Goal: Task Accomplishment & Management: Manage account settings

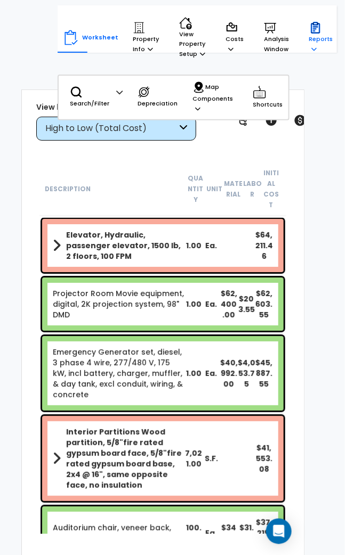
click at [309, 30] on icon at bounding box center [315, 27] width 13 height 13
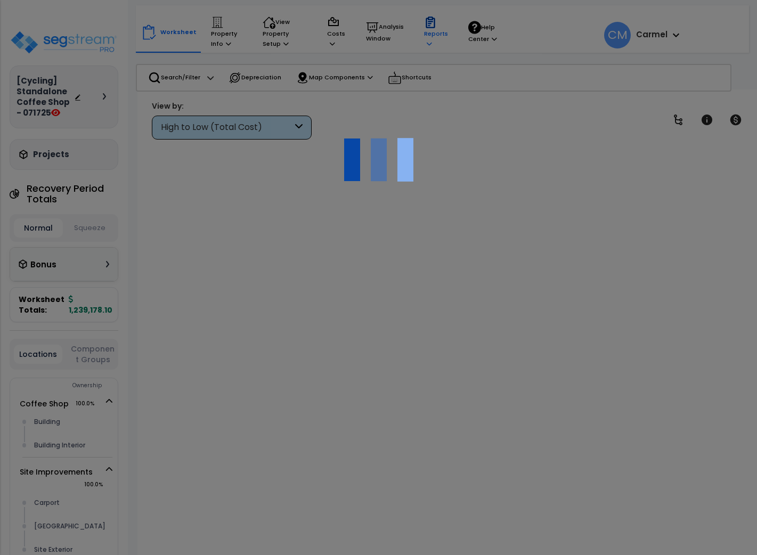
click at [431, 41] on icon at bounding box center [429, 44] width 5 height 6
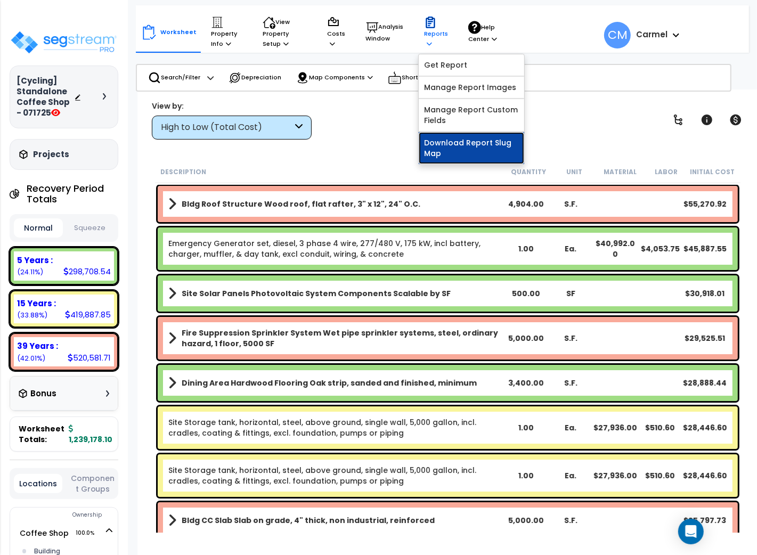
click at [468, 139] on link "Download Report Slug Map" at bounding box center [472, 148] width 106 height 32
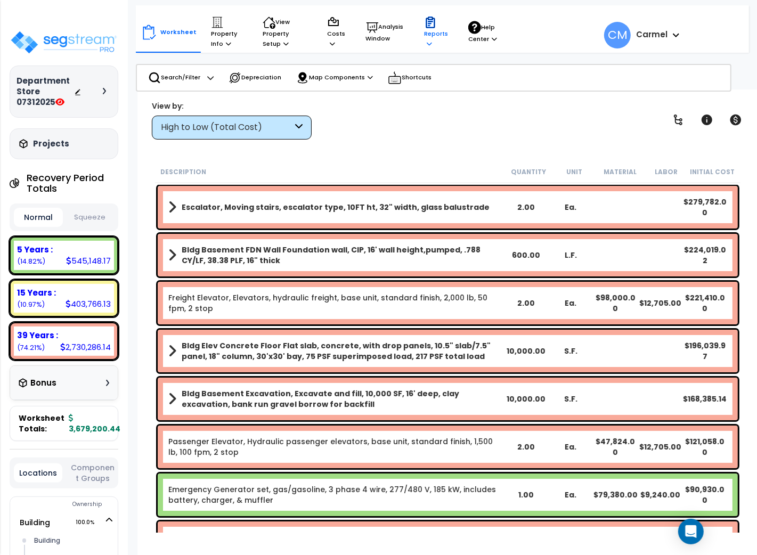
click at [437, 25] on p "Reports" at bounding box center [436, 32] width 24 height 33
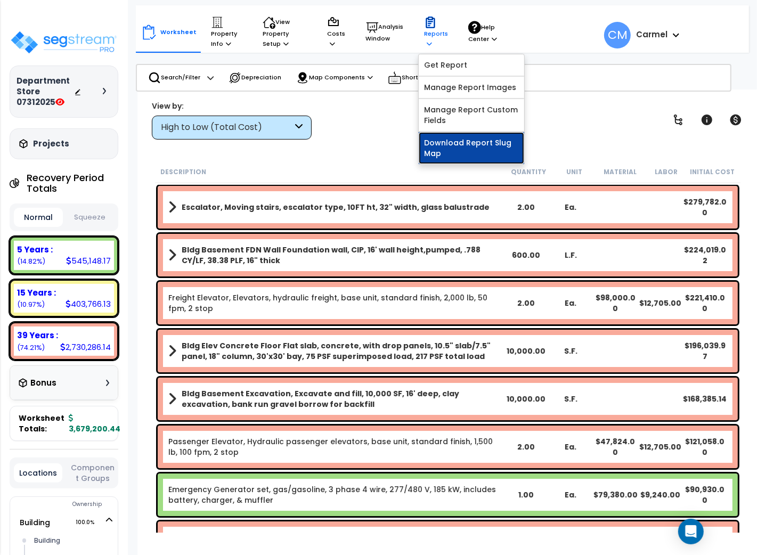
click at [493, 149] on link "Download Report Slug Map" at bounding box center [472, 148] width 106 height 32
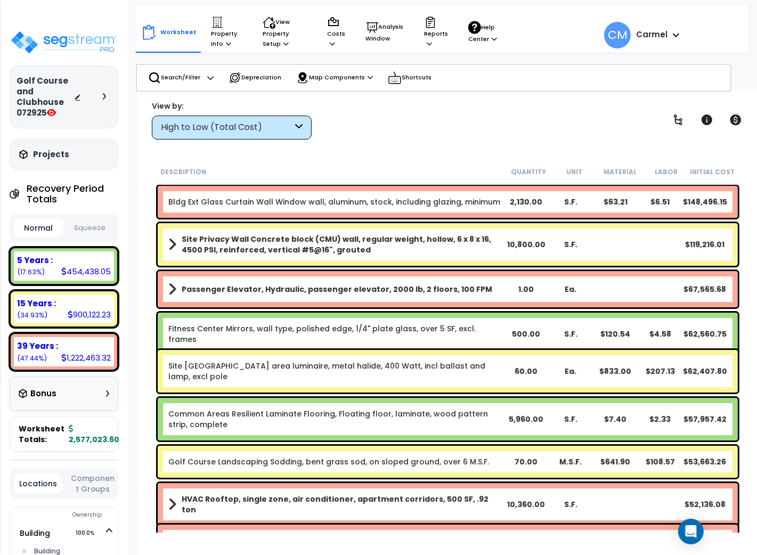
click at [660, 36] on b "Carmel" at bounding box center [651, 34] width 31 height 11
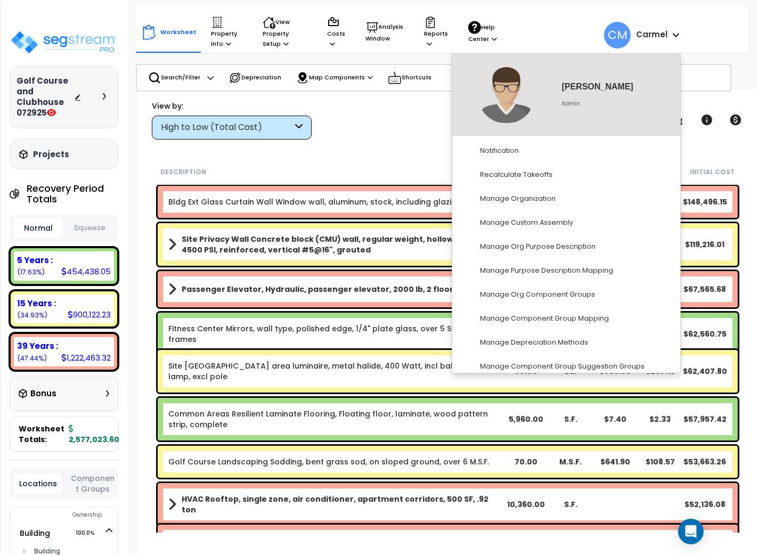
click at [663, 36] on b "Carmel" at bounding box center [651, 34] width 31 height 11
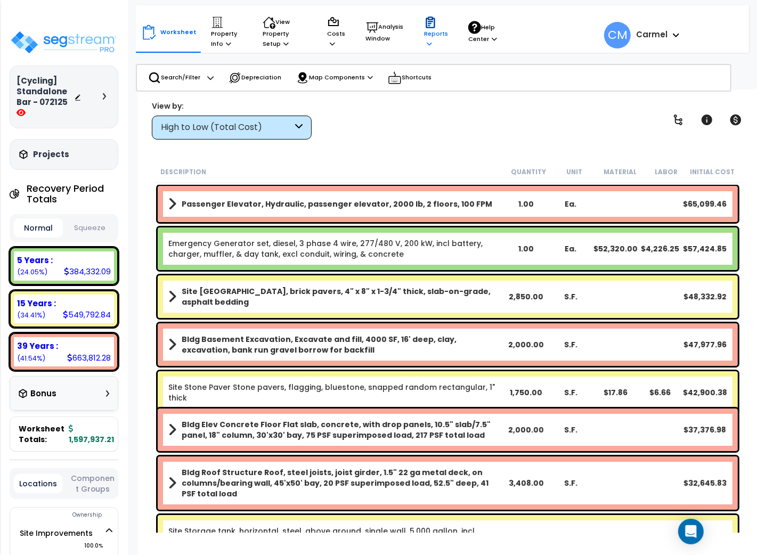
click at [437, 29] on p "Reports" at bounding box center [436, 32] width 24 height 33
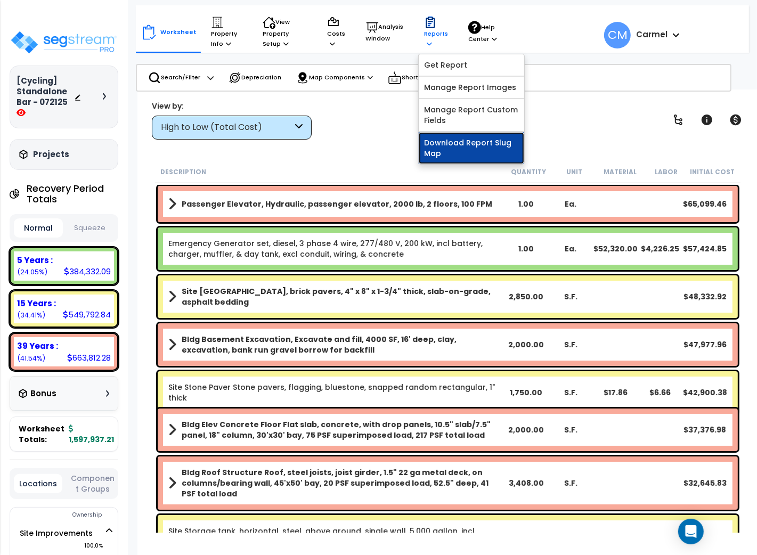
click at [455, 146] on link "Download Report Slug Map" at bounding box center [472, 148] width 106 height 32
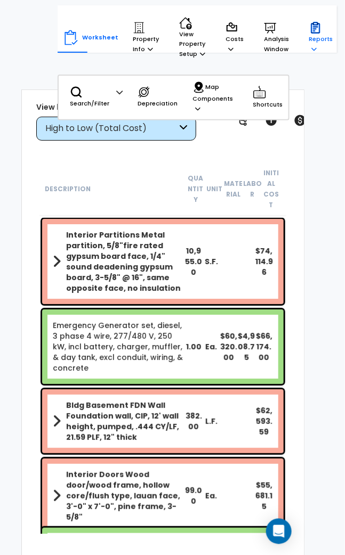
click at [276, 47] on p "Reports" at bounding box center [321, 37] width 24 height 33
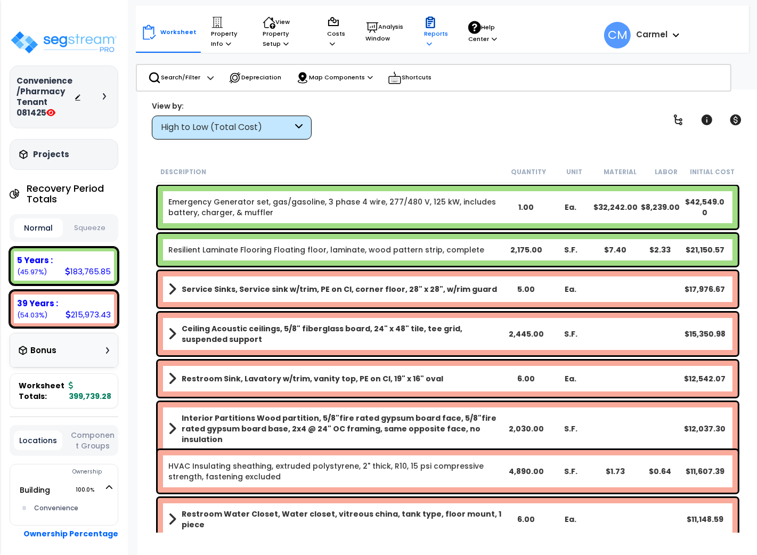
click at [433, 35] on p "Reports" at bounding box center [436, 32] width 24 height 33
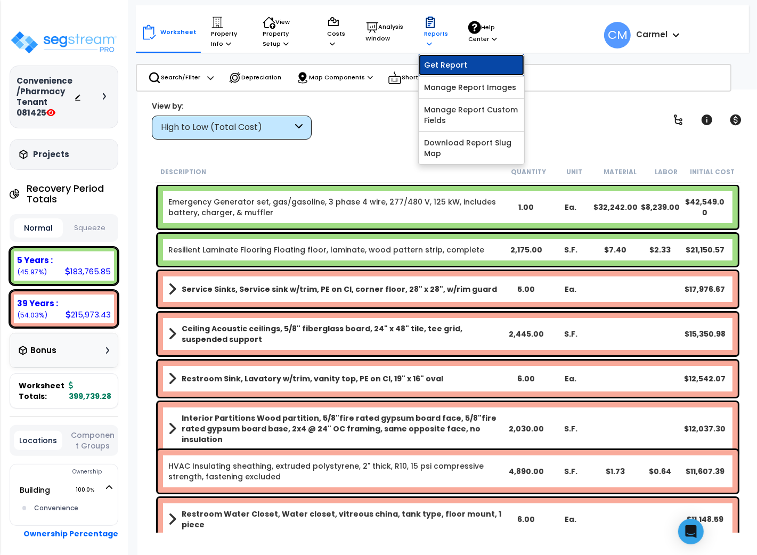
click at [442, 58] on link "Get Report" at bounding box center [472, 64] width 106 height 21
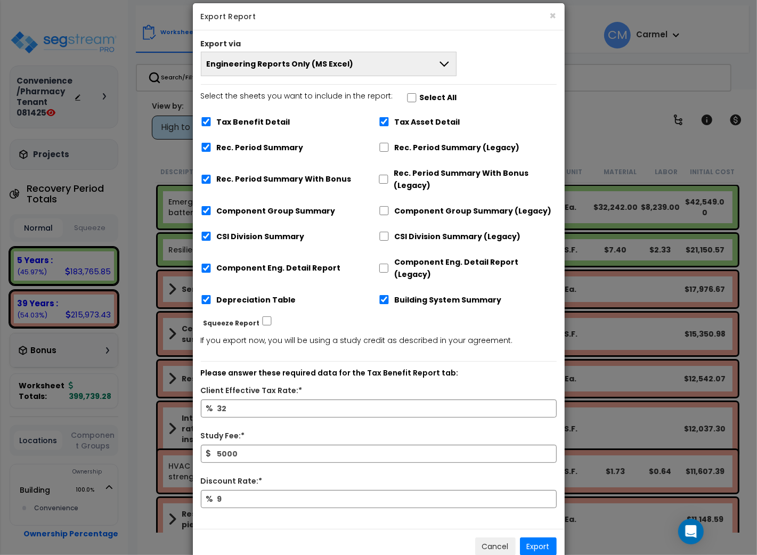
scroll to position [25, 0]
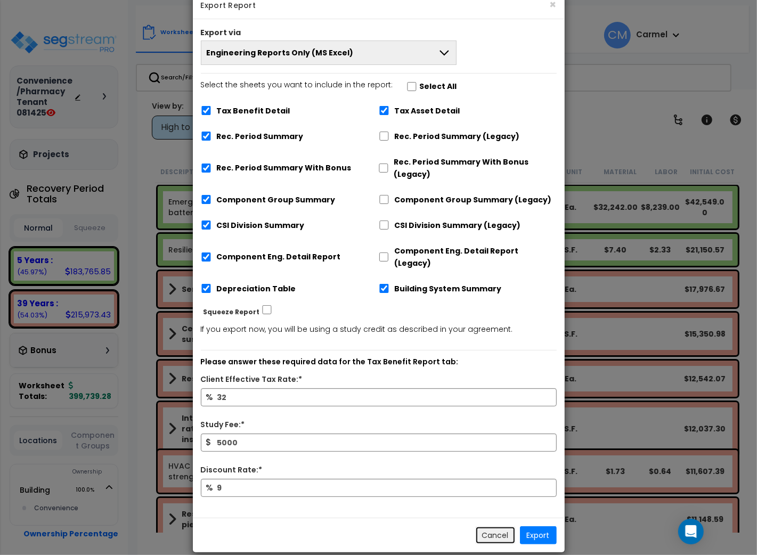
click at [503, 527] on button "Cancel" at bounding box center [495, 536] width 41 height 18
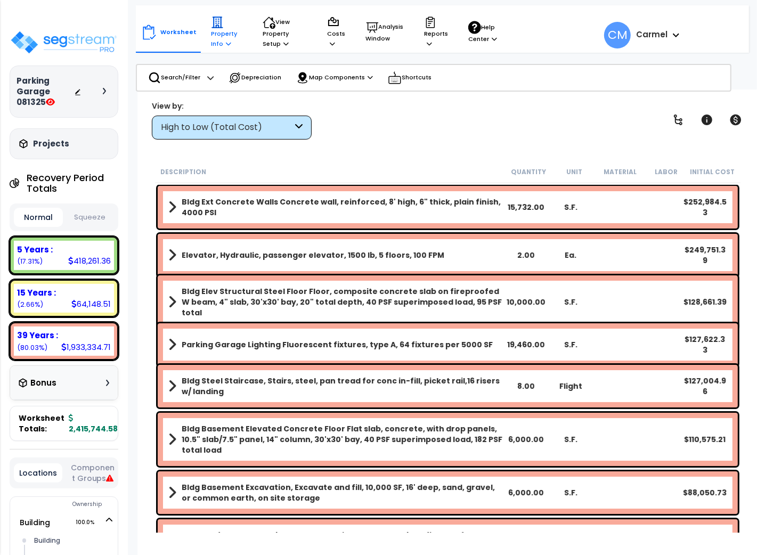
click at [215, 41] on p "Property Info" at bounding box center [226, 32] width 31 height 33
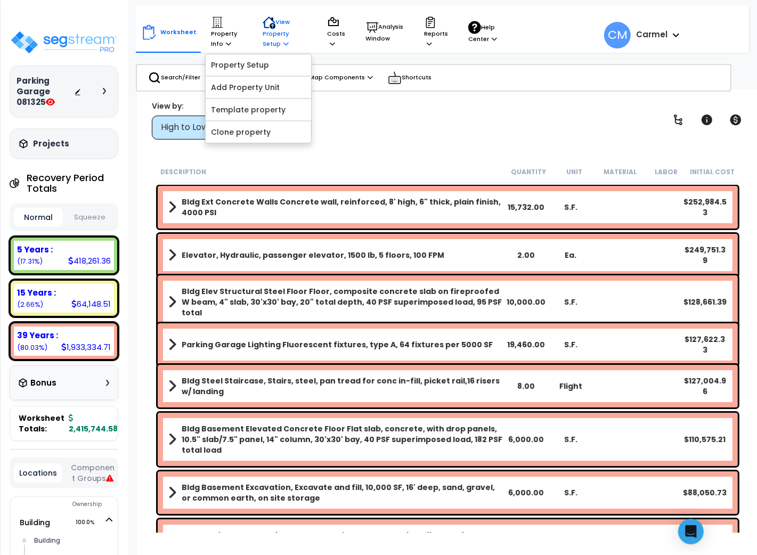
click at [243, 36] on p "View Property Setup" at bounding box center [226, 32] width 31 height 33
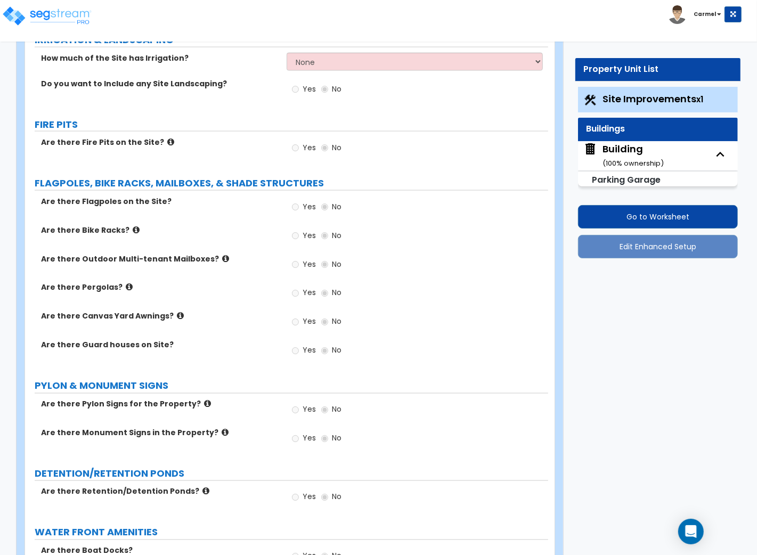
scroll to position [1183, 0]
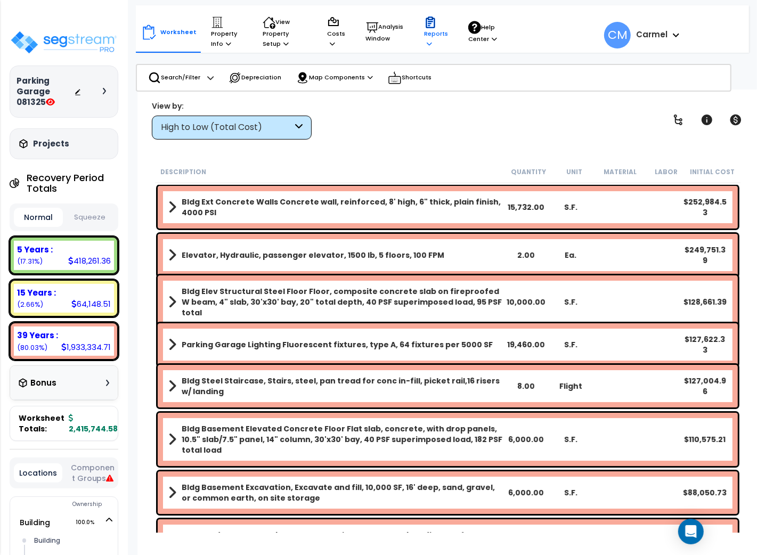
click at [432, 28] on icon at bounding box center [430, 22] width 13 height 13
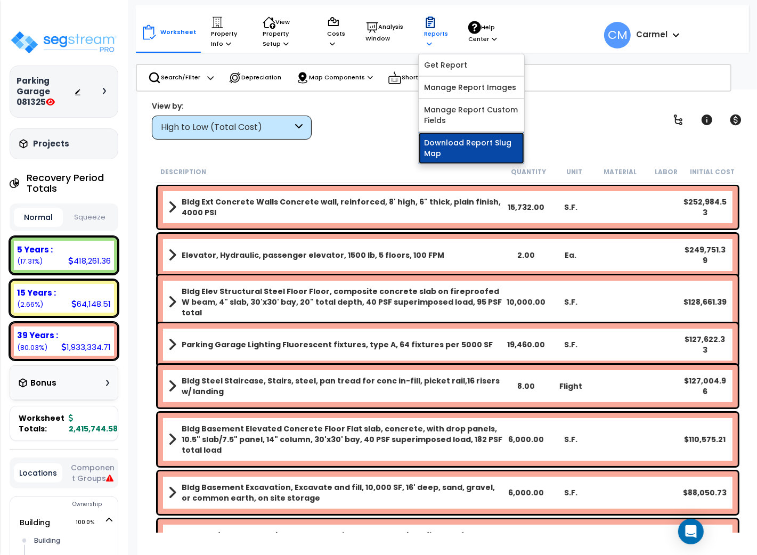
click at [454, 147] on link "Download Report Slug Map" at bounding box center [472, 148] width 106 height 32
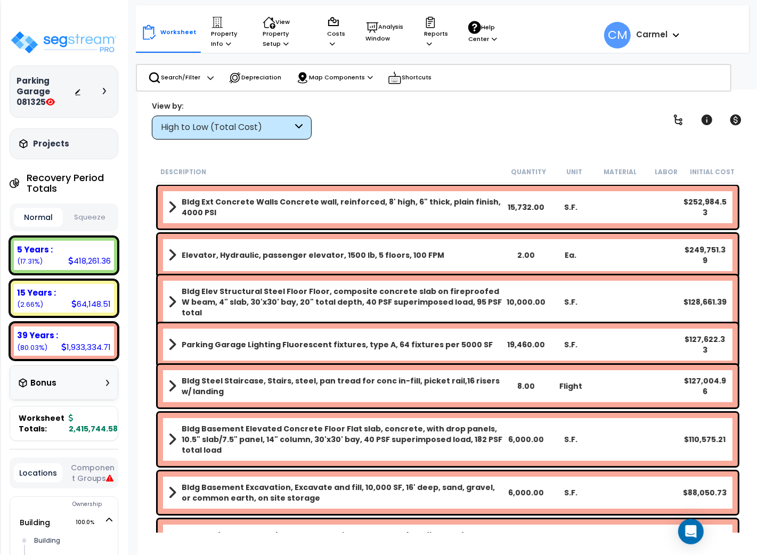
click at [653, 38] on b "Carmel" at bounding box center [651, 34] width 31 height 11
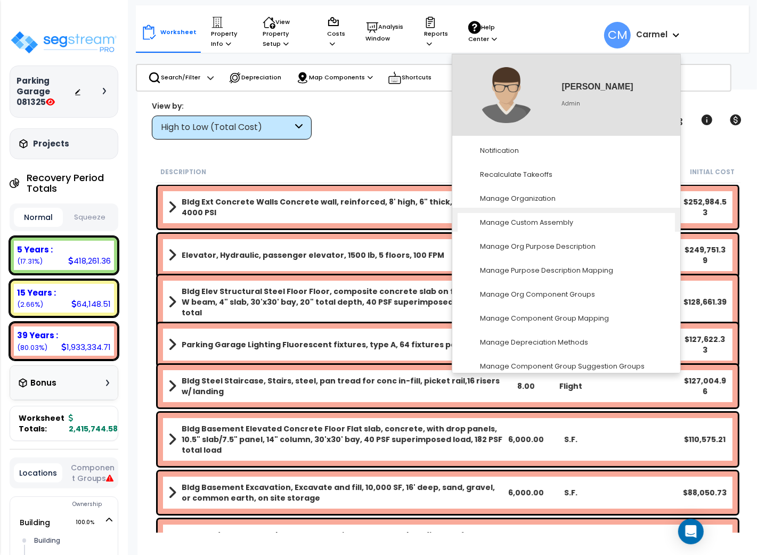
click at [569, 208] on li "Manage Custom Assembly" at bounding box center [567, 220] width 228 height 24
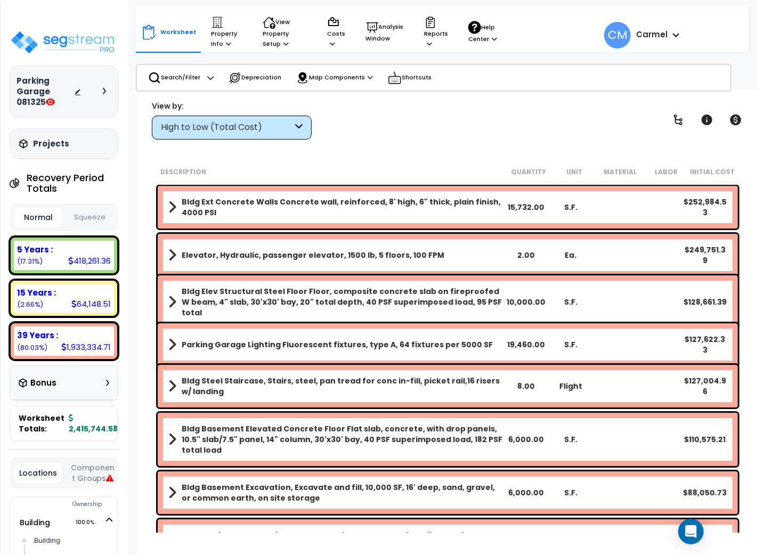
click at [649, 36] on b "Carmel" at bounding box center [651, 34] width 31 height 11
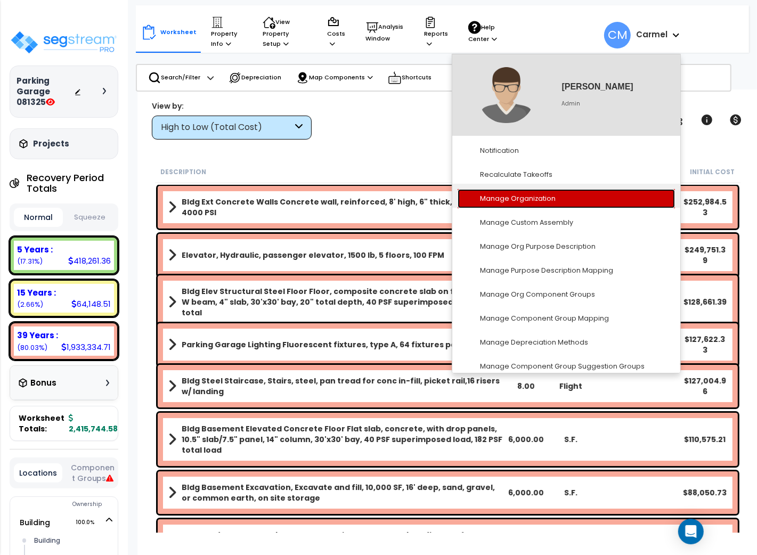
click at [558, 196] on link "Manage Organization" at bounding box center [566, 199] width 217 height 20
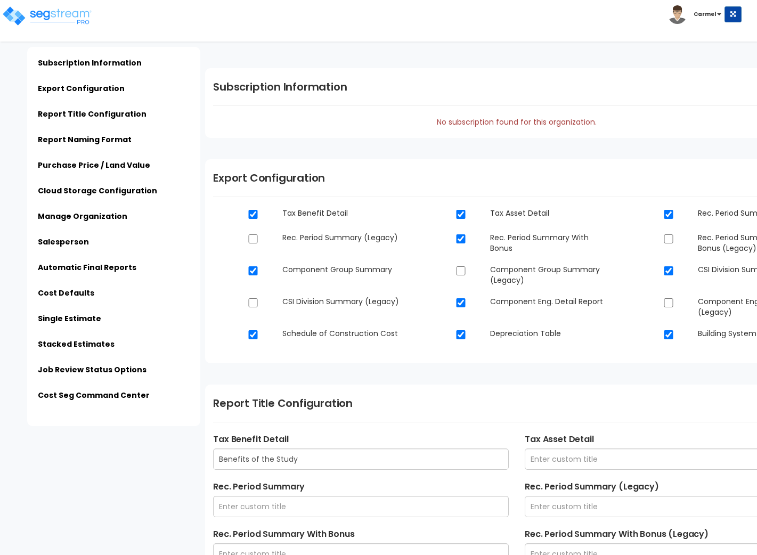
type input "$PROPERTY_NAME - $STREET_ADDRESS - Engineering Report"
type input "$PROPERTY_NAME - $STREET_ADDRESS - Final Report"
type input "$ESTIMATE_NAME - $STREET_ADDRESS"
type input "Admin"
type input "123 Nowere Street"
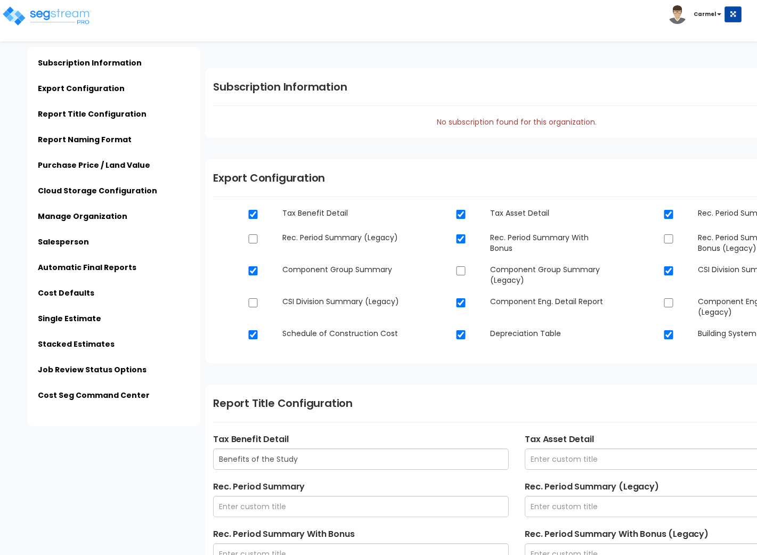
type input "sample@email.com"
type input "123-456-789"
type input "Peter Johnson"
click at [115, 264] on link "Automatic Final Reports" at bounding box center [87, 267] width 99 height 11
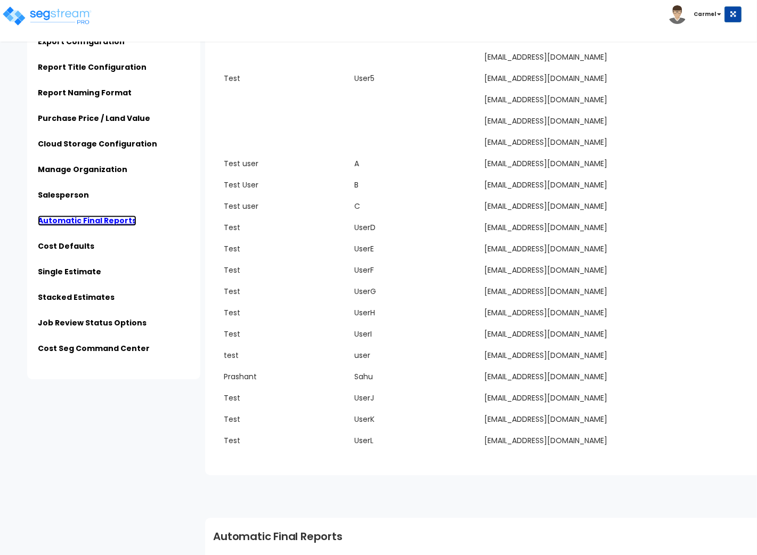
scroll to position [2539, 0]
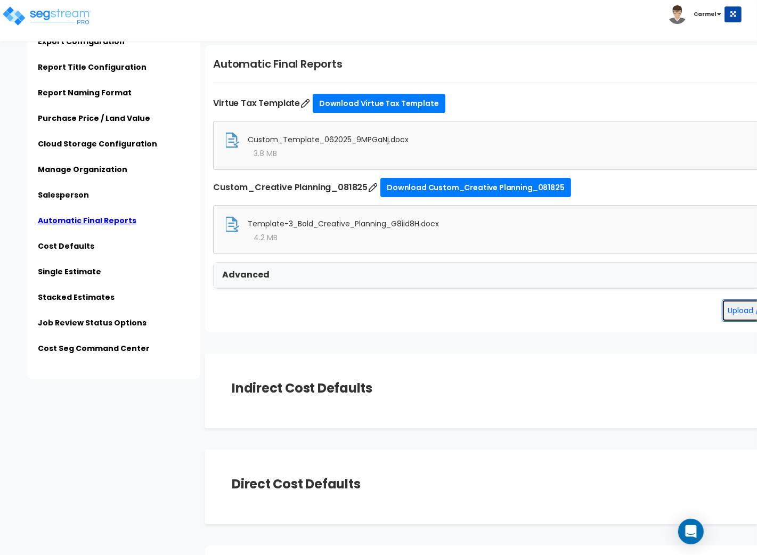
click at [741, 305] on button "Upload / Add Template" at bounding box center [771, 311] width 99 height 22
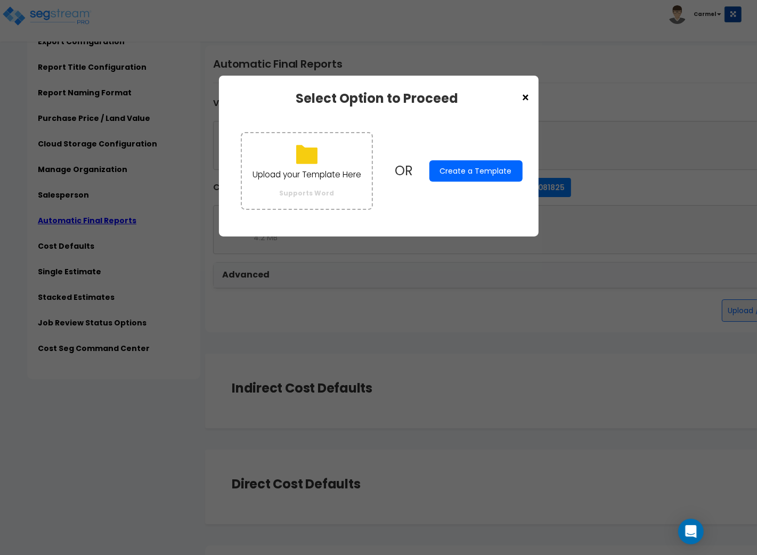
click at [484, 172] on button "Create a Template" at bounding box center [476, 170] width 93 height 21
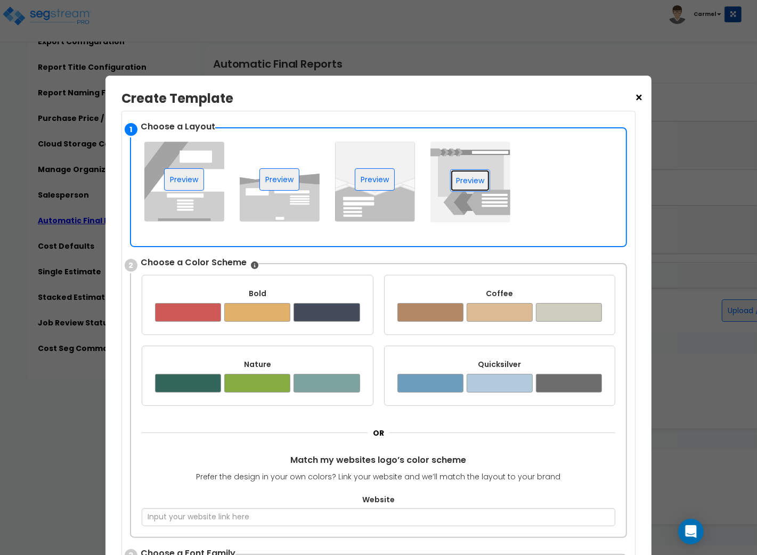
click at [484, 172] on button "Preview" at bounding box center [470, 181] width 40 height 22
click at [267, 371] on div "Nature ✔" at bounding box center [258, 376] width 232 height 60
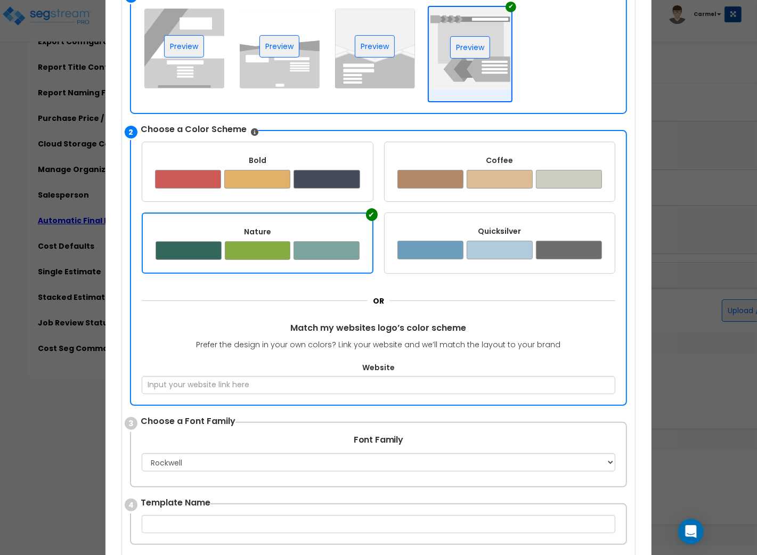
scroll to position [248, 0]
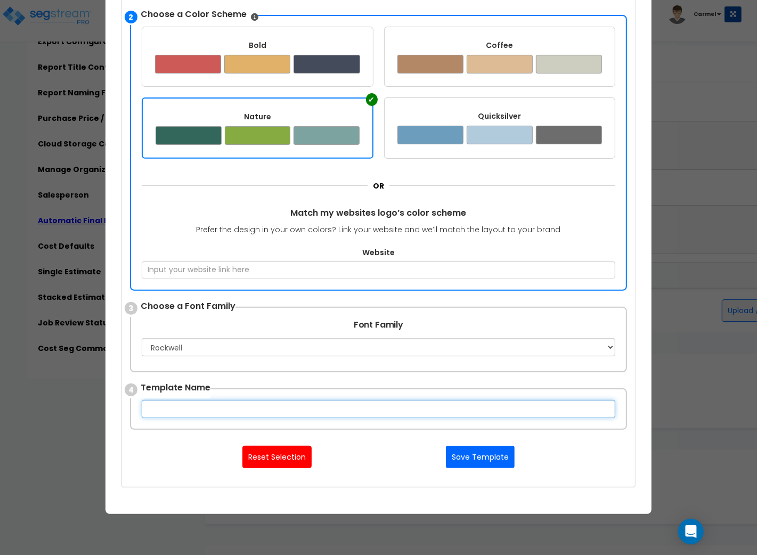
click at [270, 415] on input "text" at bounding box center [379, 409] width 474 height 18
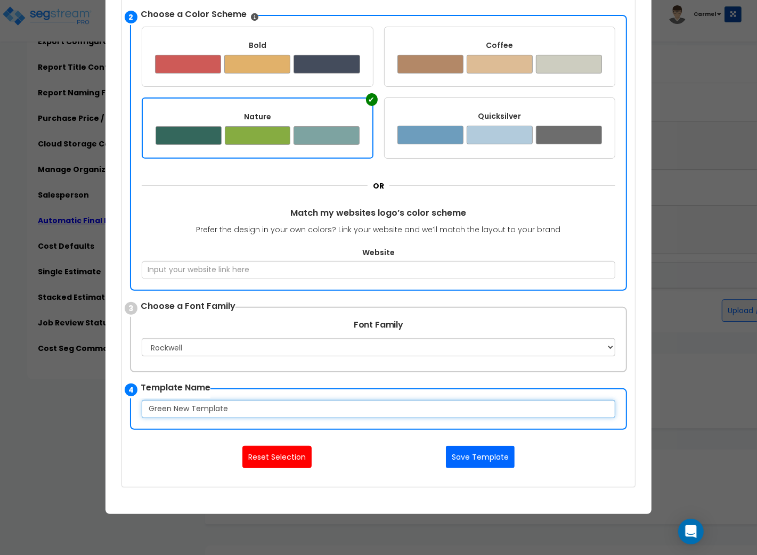
type input "Green New Template"
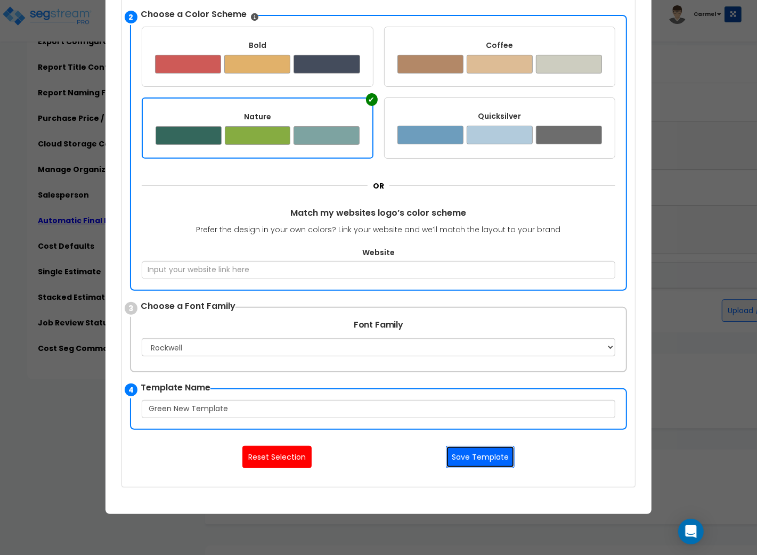
click at [482, 450] on button "Save Template" at bounding box center [480, 457] width 69 height 22
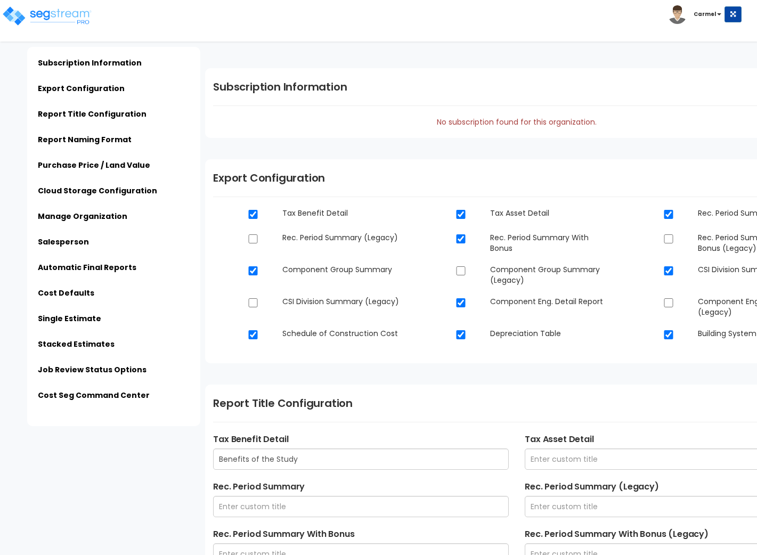
scroll to position [2517, 0]
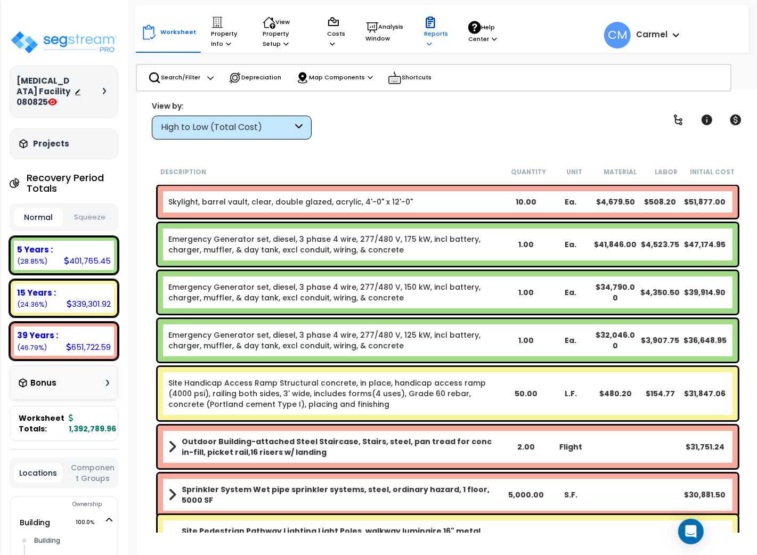
click at [424, 29] on p "Reports" at bounding box center [436, 32] width 24 height 33
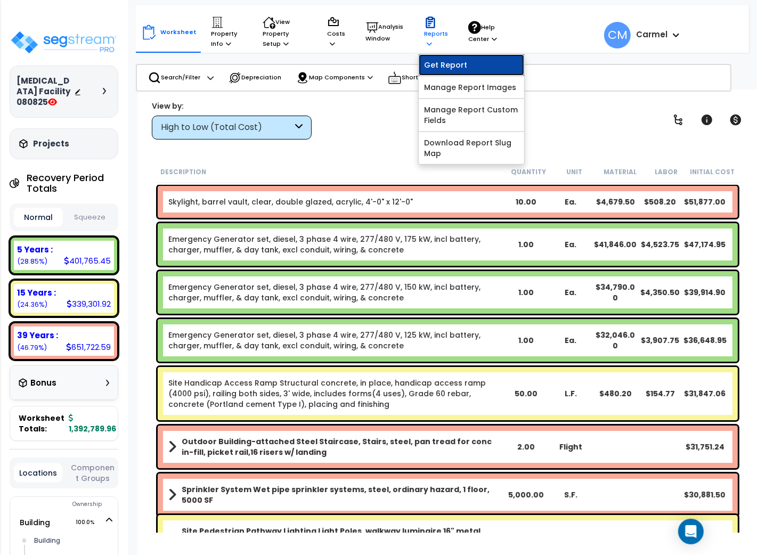
click at [436, 62] on link "Get Report" at bounding box center [472, 64] width 106 height 21
click at [440, 33] on p "Reports" at bounding box center [436, 32] width 24 height 33
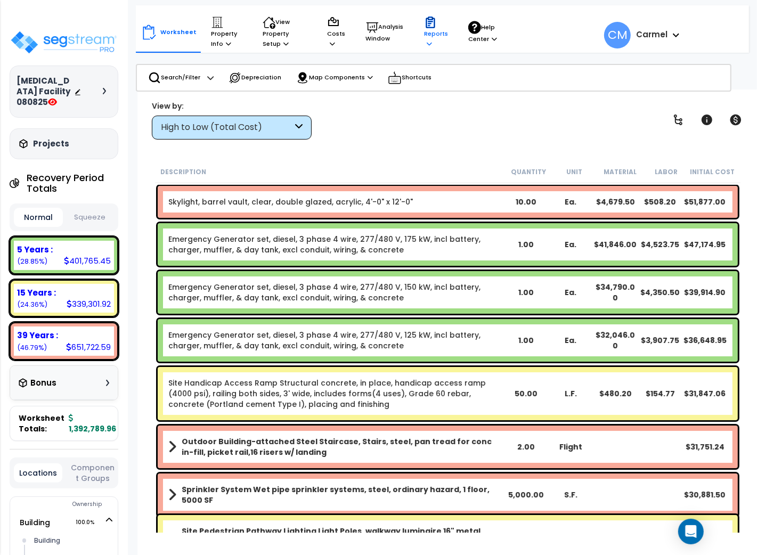
click at [440, 33] on p "Reports" at bounding box center [436, 32] width 24 height 33
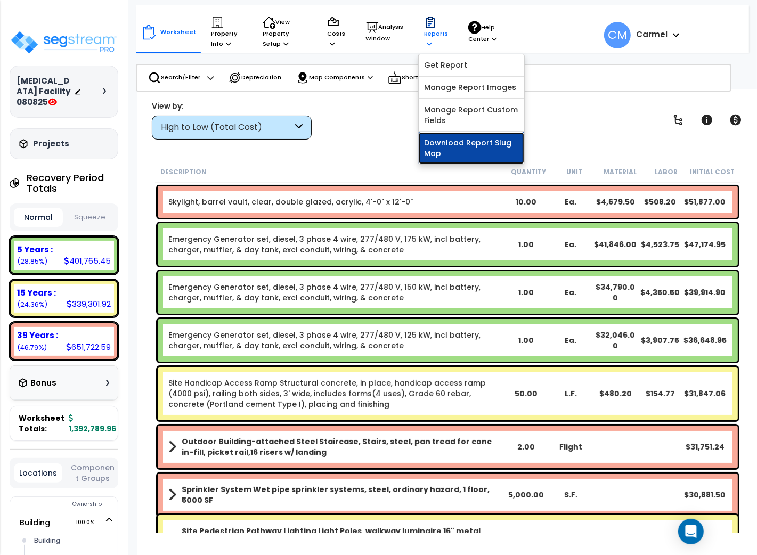
click at [460, 146] on link "Download Report Slug Map" at bounding box center [472, 148] width 106 height 32
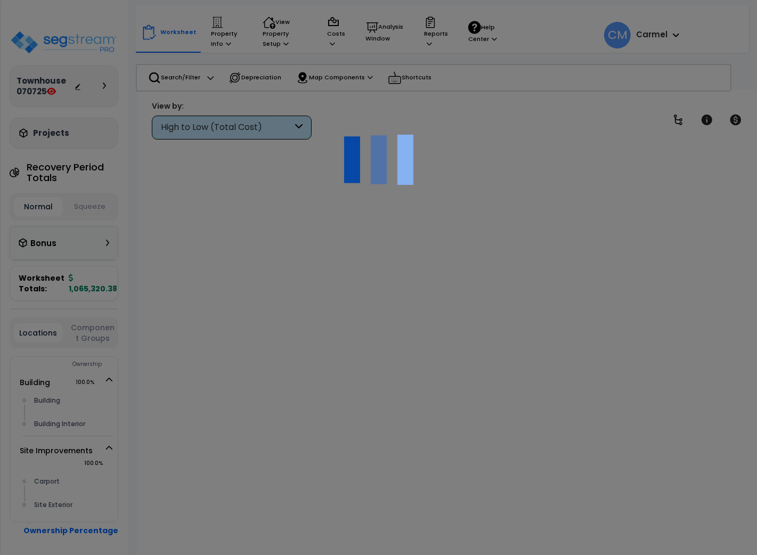
click at [437, 29] on div at bounding box center [378, 277] width 757 height 555
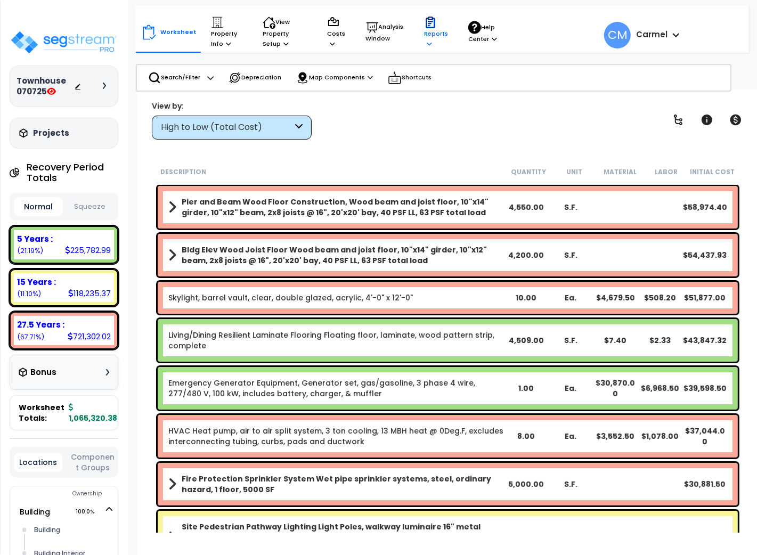
click at [432, 41] on p "Reports" at bounding box center [436, 32] width 24 height 33
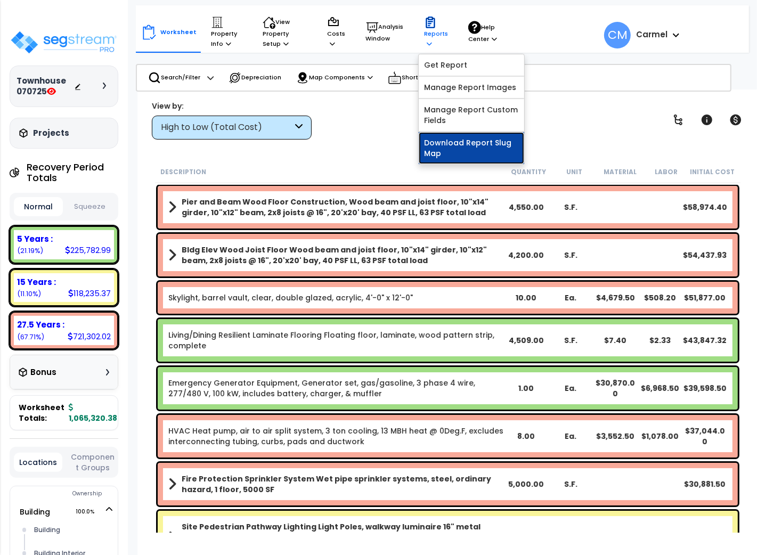
click at [458, 138] on link "Download Report Slug Map" at bounding box center [472, 148] width 106 height 32
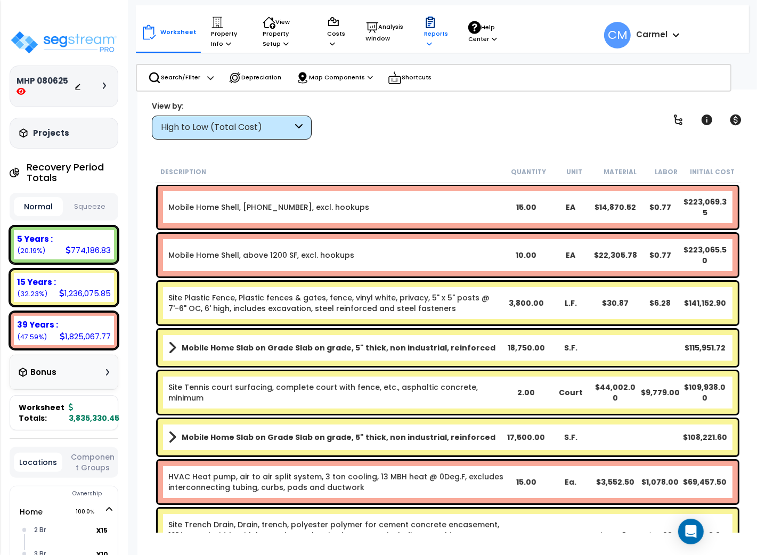
click at [429, 32] on p "Reports" at bounding box center [436, 32] width 24 height 33
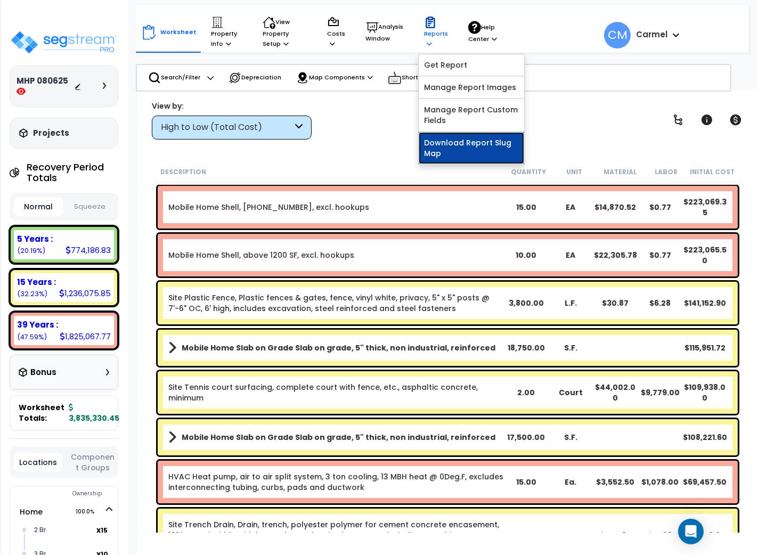
click at [448, 147] on link "Download Report Slug Map" at bounding box center [472, 148] width 106 height 32
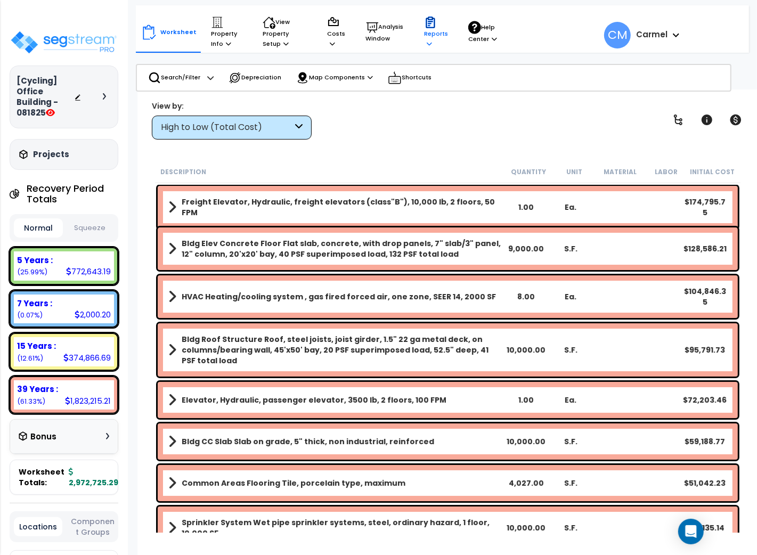
click at [421, 23] on div "Reports Get Report Manage Report Images Manage Report Custom Fields Download Re…" at bounding box center [436, 32] width 36 height 43
click at [438, 28] on p "Reports" at bounding box center [436, 32] width 24 height 33
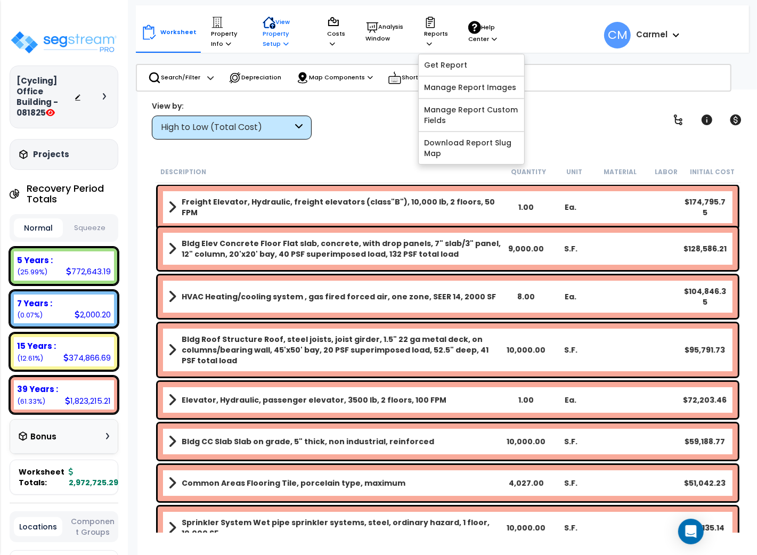
click at [270, 26] on icon at bounding box center [273, 26] width 6 height 6
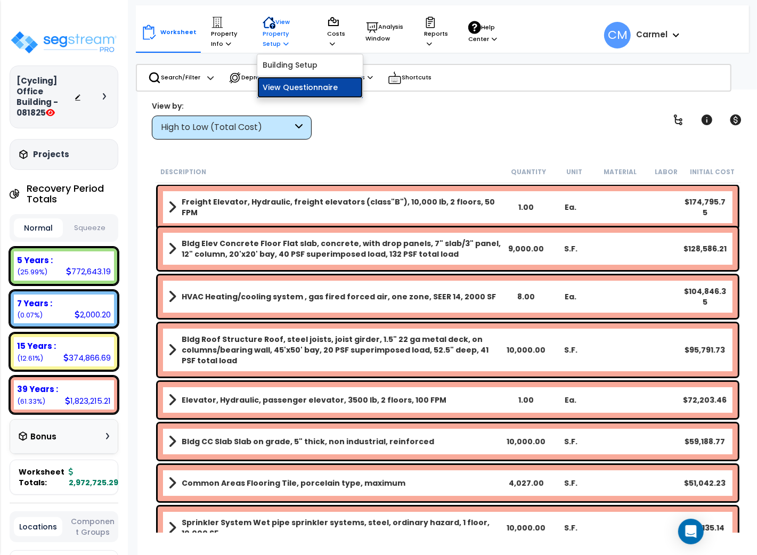
click at [295, 91] on link "View Questionnaire" at bounding box center [310, 87] width 106 height 21
click at [426, 31] on p "Reports" at bounding box center [436, 32] width 24 height 33
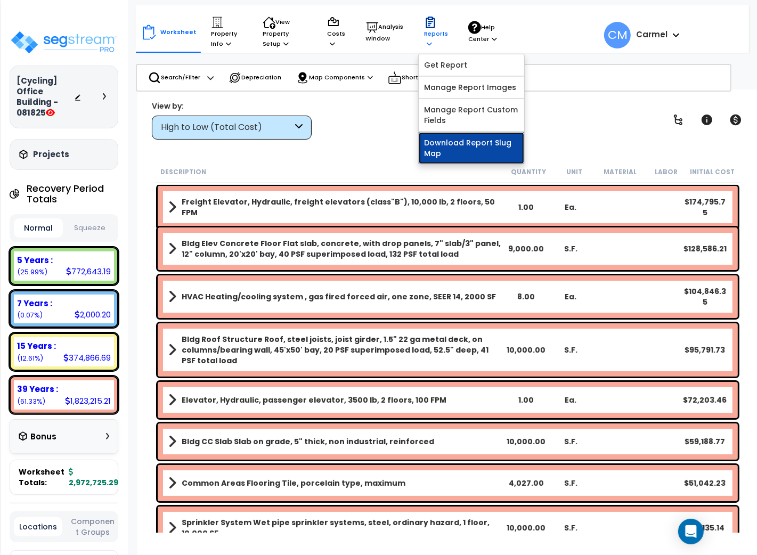
click at [441, 149] on link "Download Report Slug Map" at bounding box center [472, 148] width 106 height 32
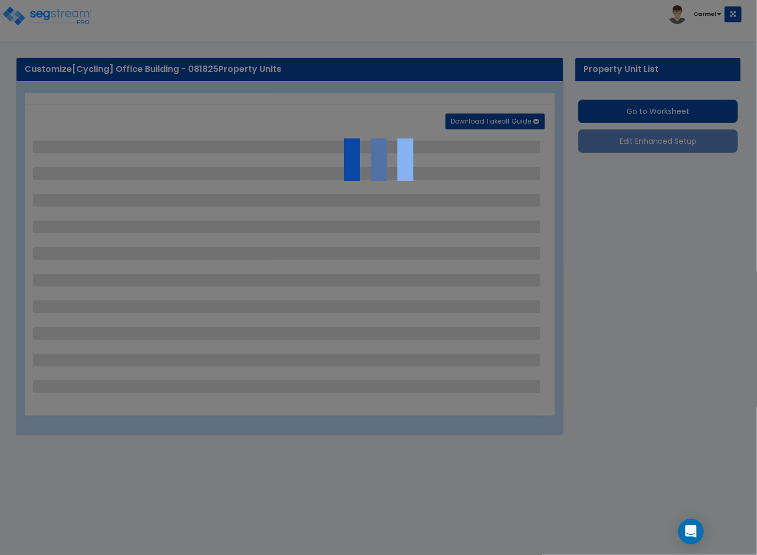
select select "2"
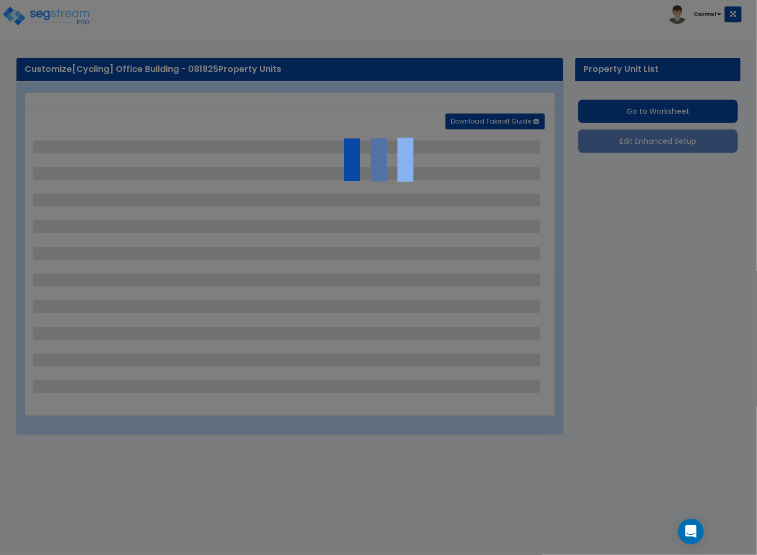
select select "2"
select select "1"
select select "2"
select select "1"
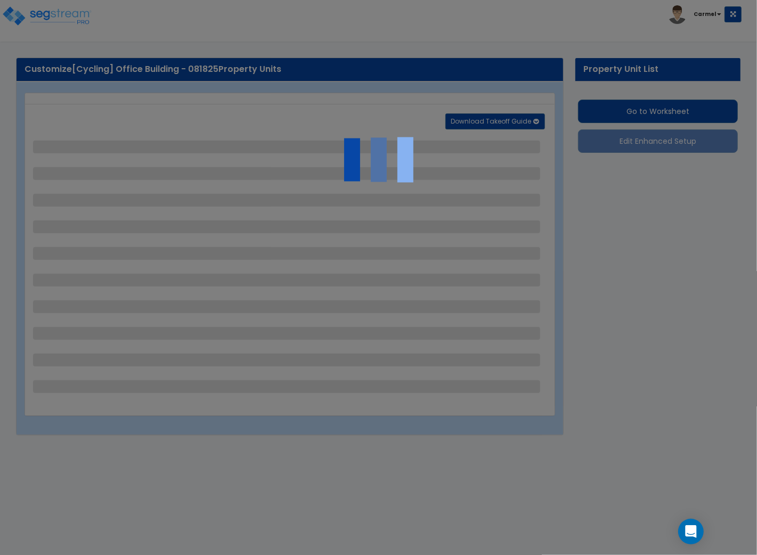
select select "1"
select select "2"
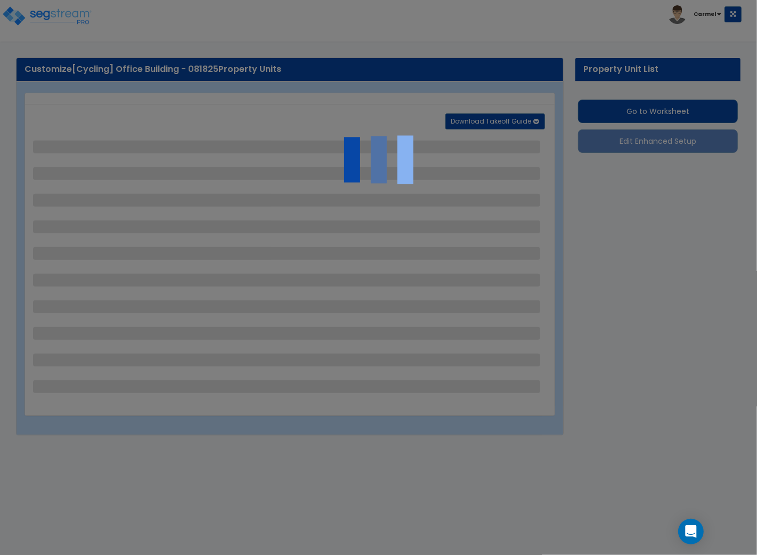
select select "2"
select select "1"
select select "10"
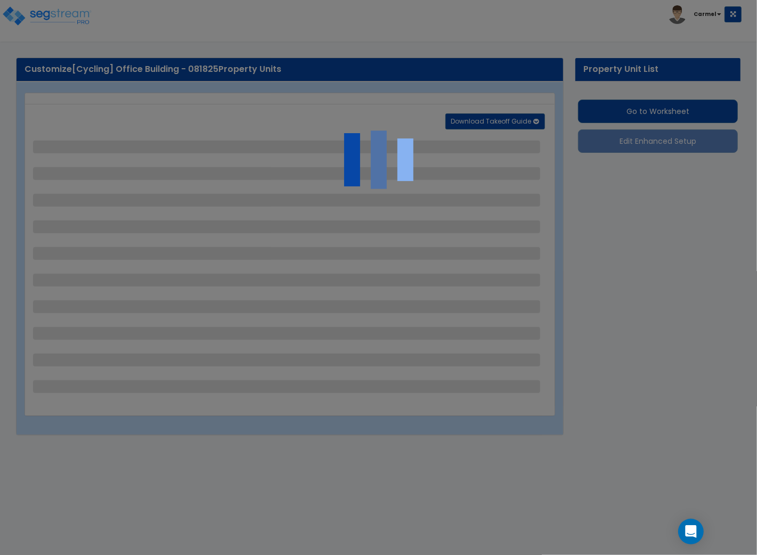
select select "1"
select select "3"
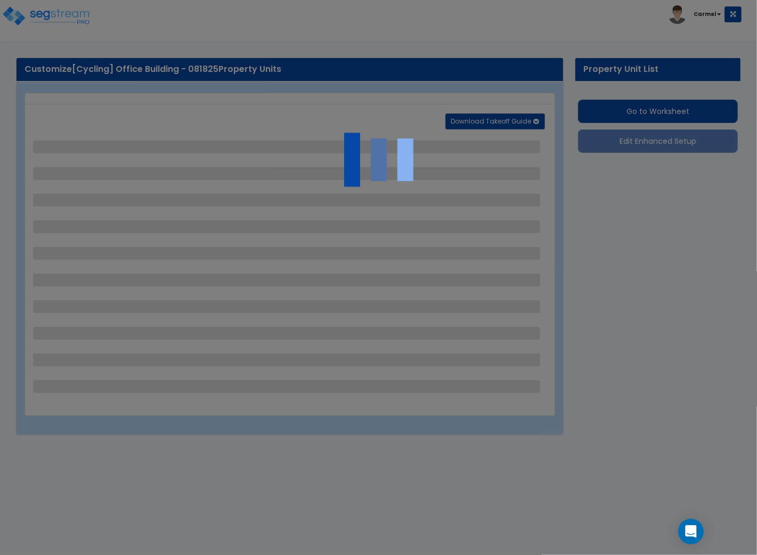
select select "2"
select select "4"
select select "1"
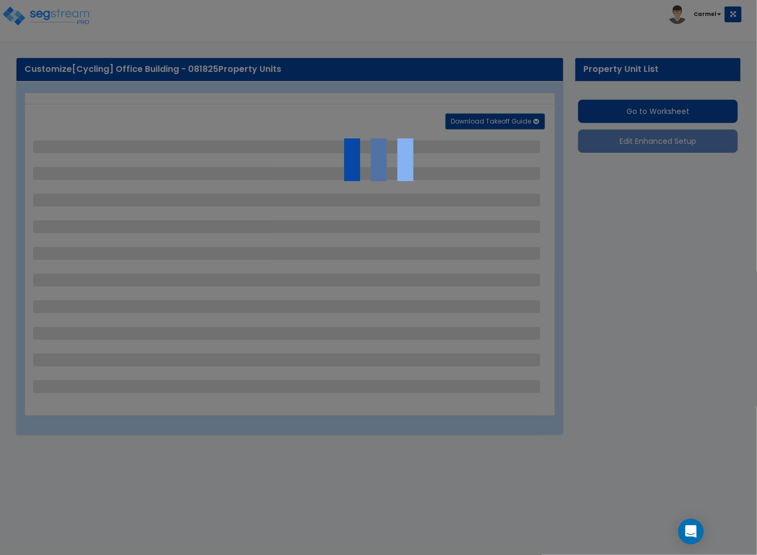
select select "1"
select select "6"
select select "2"
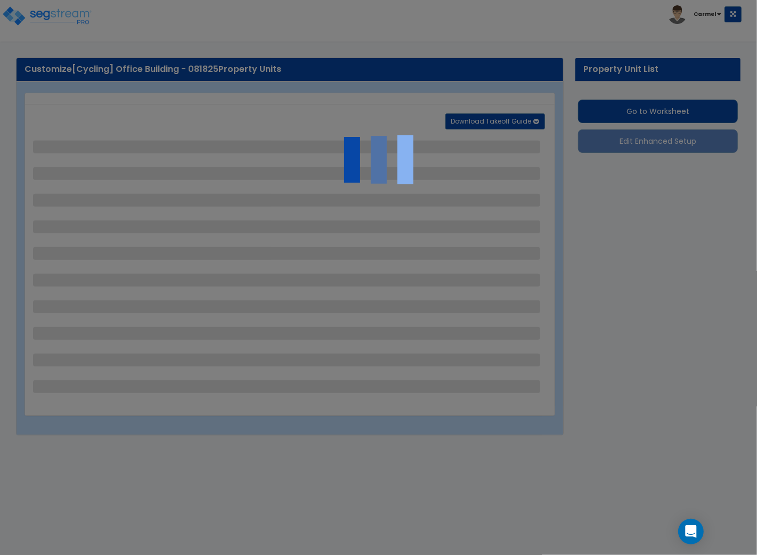
select select "2"
select select "1"
select select "2"
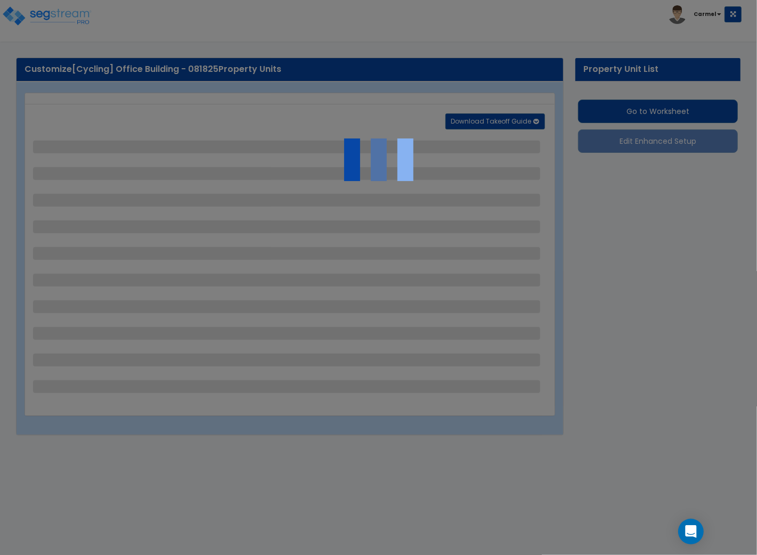
select select "2"
select select "1"
select select "8"
select select "2"
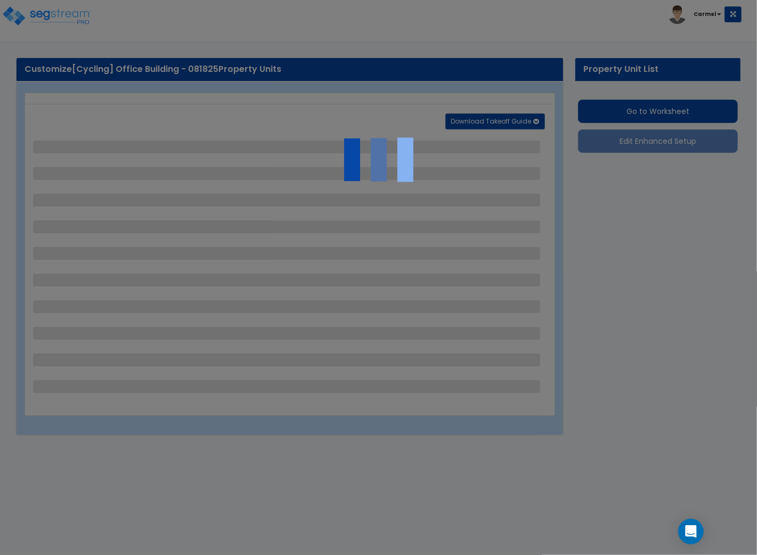
select select "4"
select select "1"
select select "20"
select select "2"
select select "5"
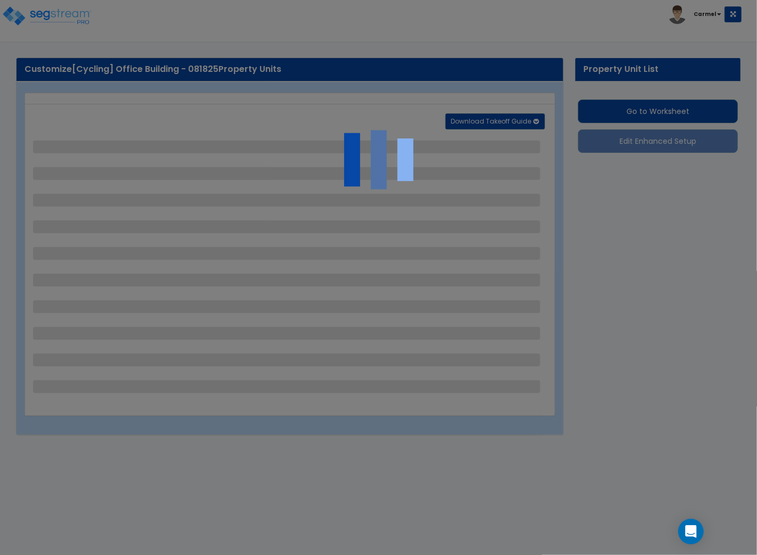
select select "3"
select select "1"
select select "2"
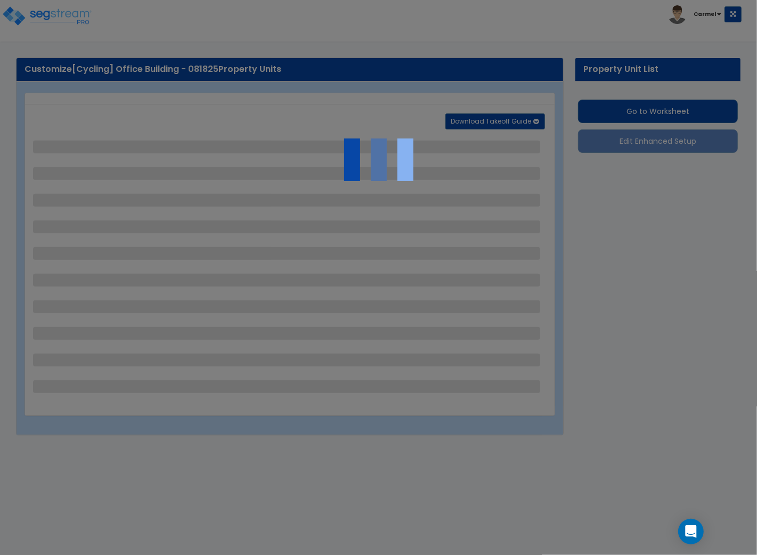
select select "1"
select select "4"
select select "2"
select select "1"
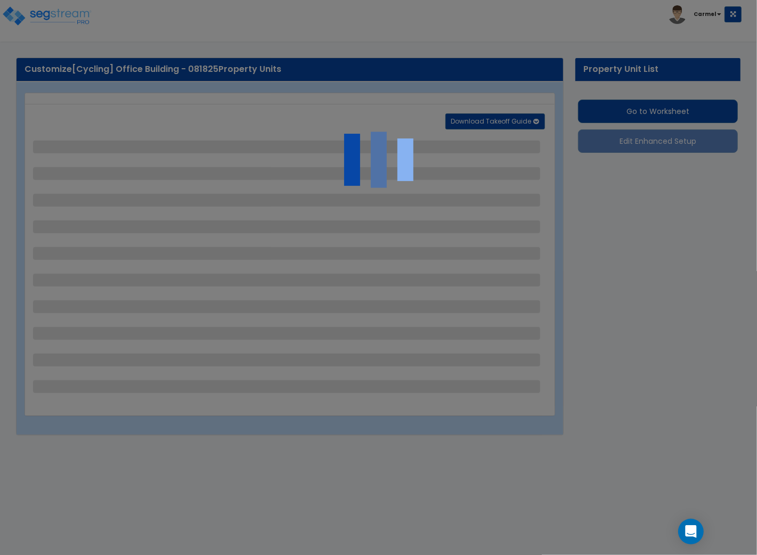
select select "2"
select select "1"
select select "2"
select select "6"
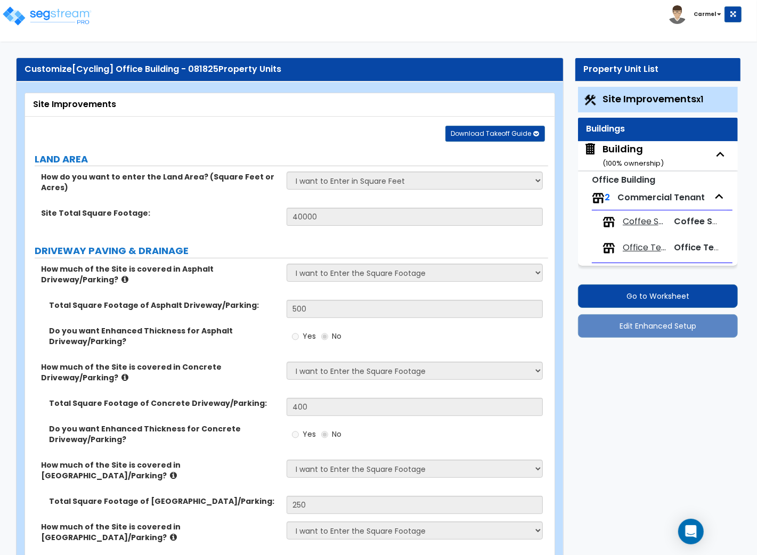
click at [617, 150] on div "Building ( 100 % ownership)" at bounding box center [633, 155] width 61 height 27
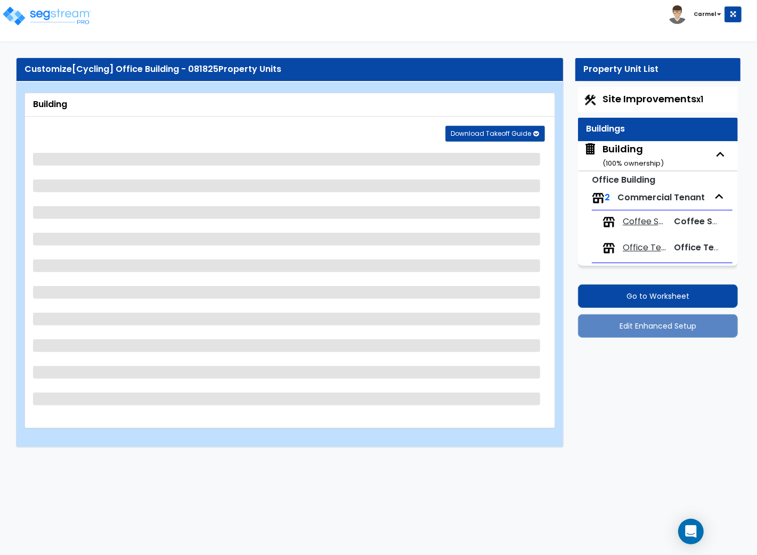
select select "2"
select select "6"
select select "1"
select select "2"
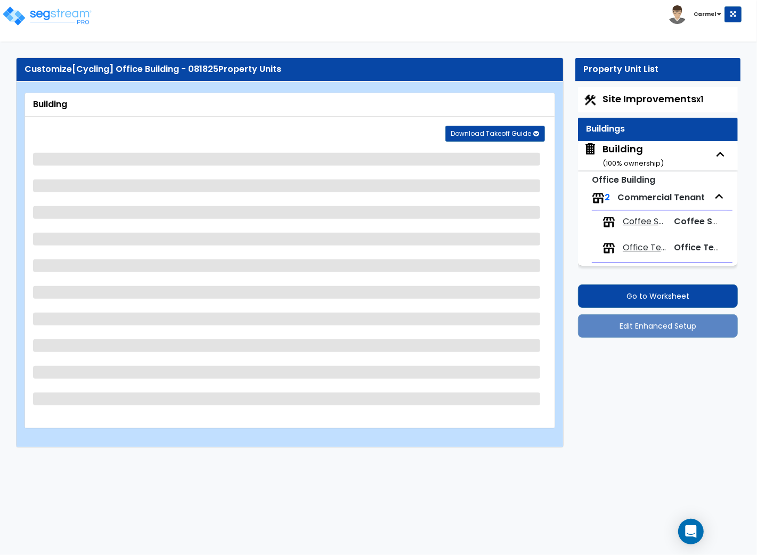
select select "1"
select select "2"
select select "1"
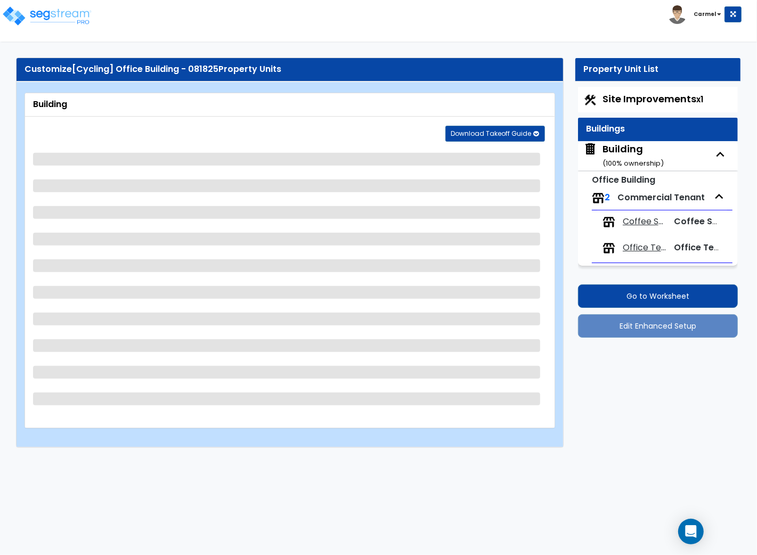
select select "1"
select select "2"
select select "3"
select select "2"
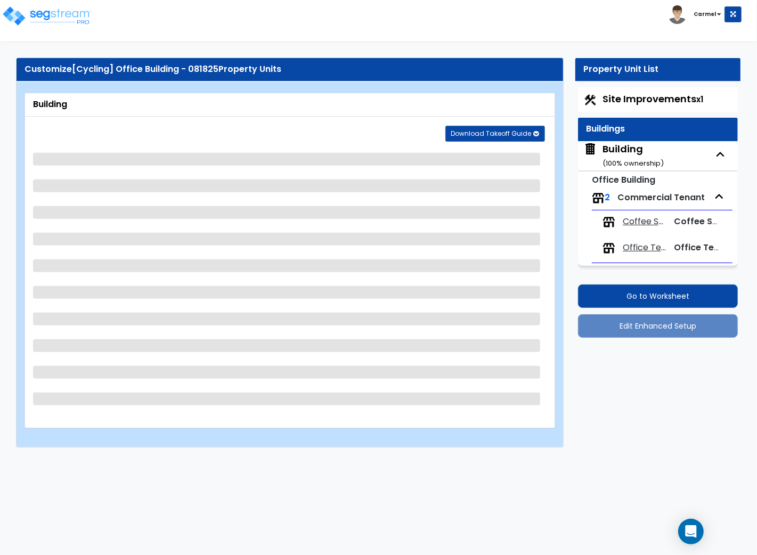
select select "2"
select select "1"
select select "10"
select select "5"
select select "1"
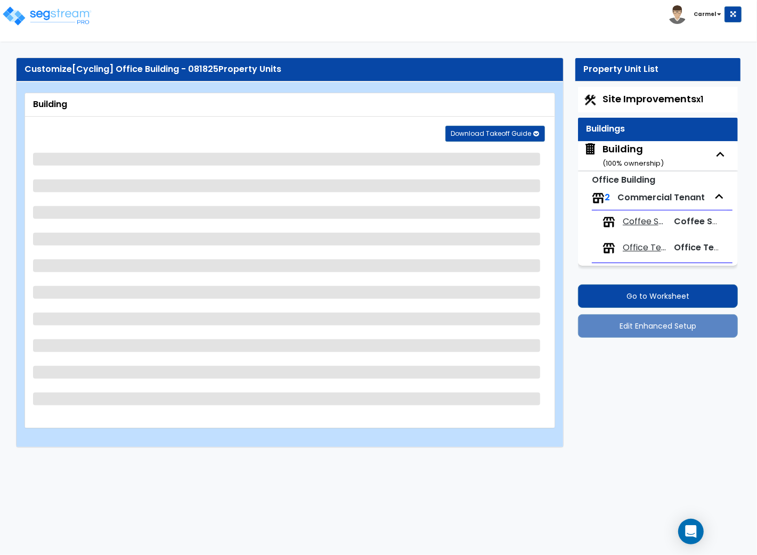
select select "2"
select select "1"
select select "3"
select select "1"
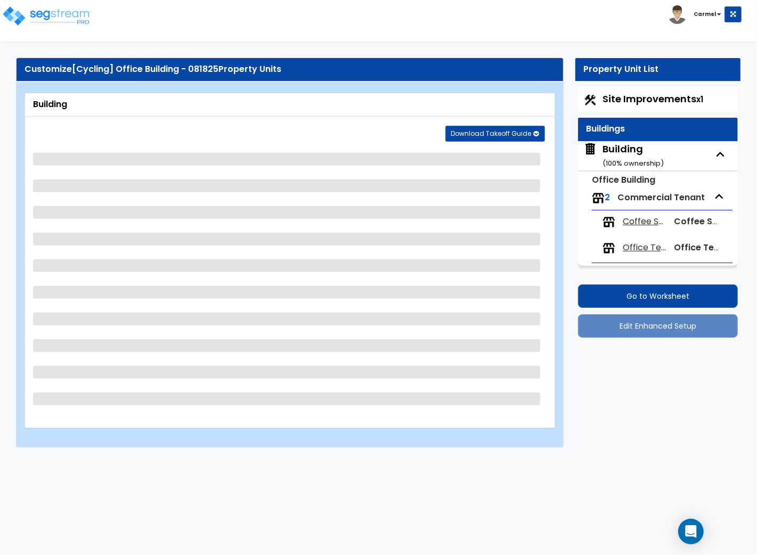
select select "2"
select select "1"
select select "2"
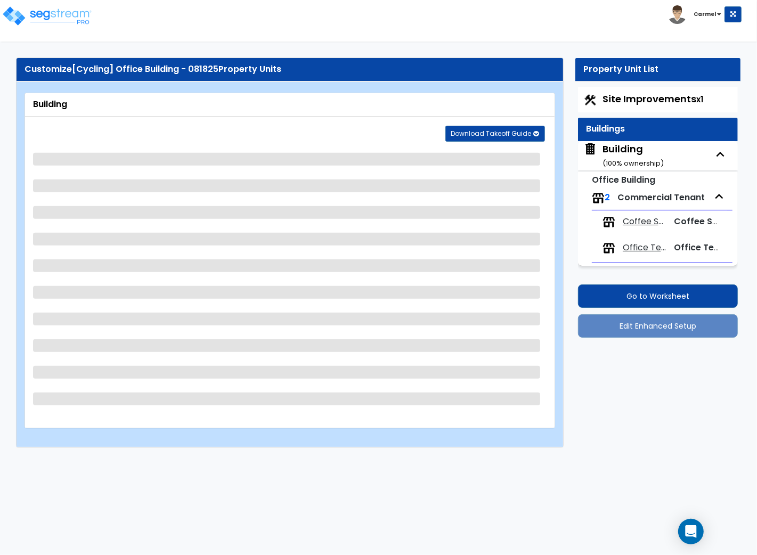
select select "2"
select select "5"
select select "1"
select select "2"
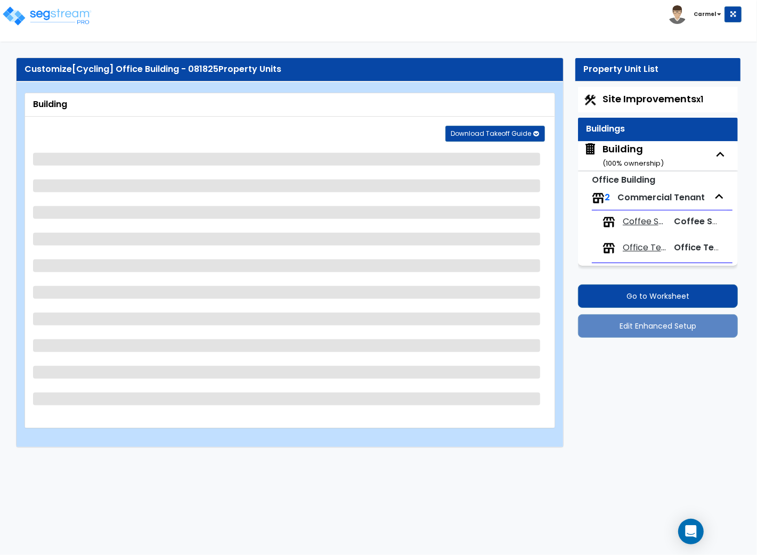
select select "1"
select select "4"
select select "1"
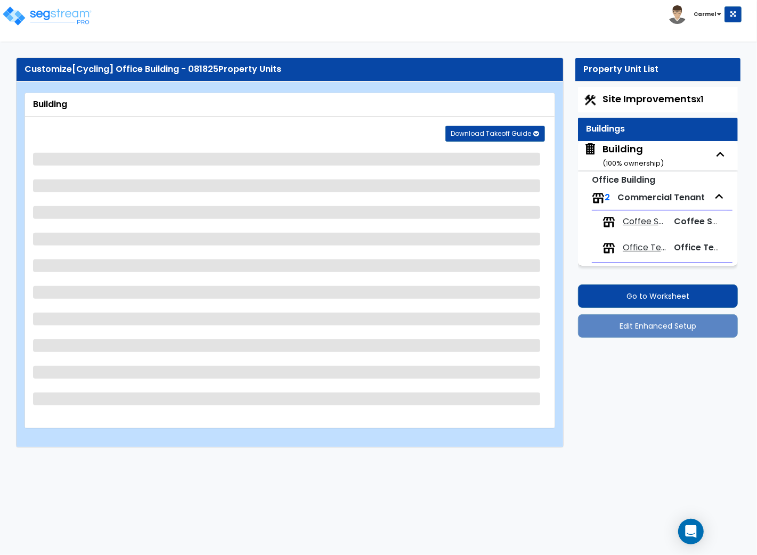
select select "1"
select select "2"
select select "1"
select select "2"
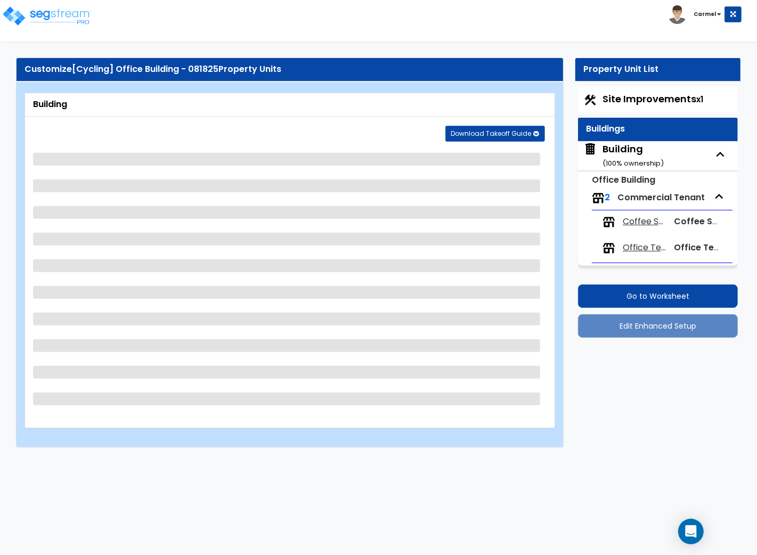
select select "2"
select select "1"
select select "5"
select select "2"
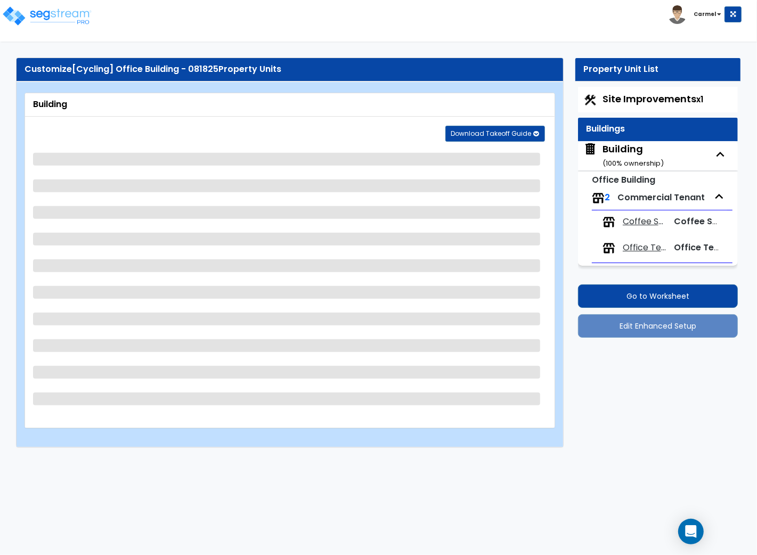
select select "1"
select select "2"
select select "1"
select select "9"
select select "1"
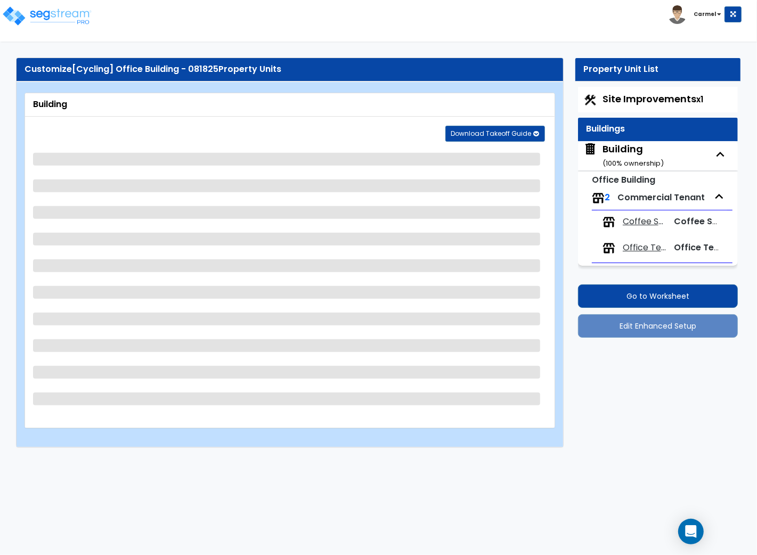
select select "5"
select select "2"
select select "1"
select select "6"
select select "4"
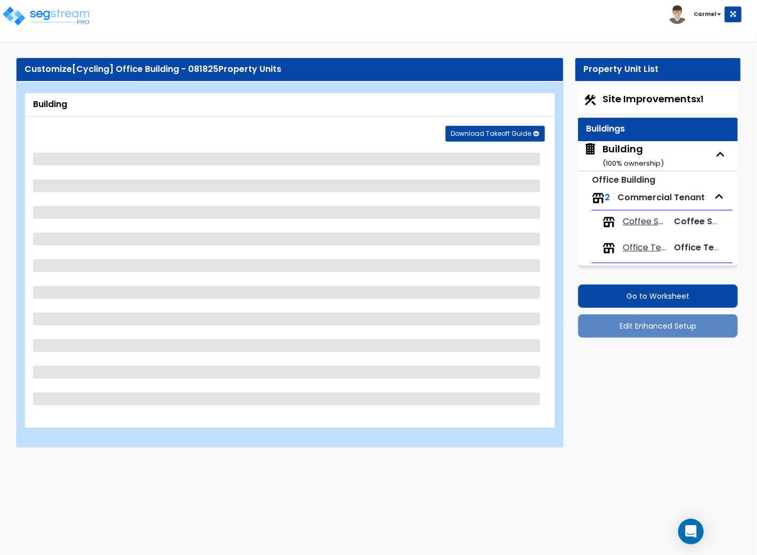
select select "2"
select select "1"
select select "2"
select select "4"
select select "1"
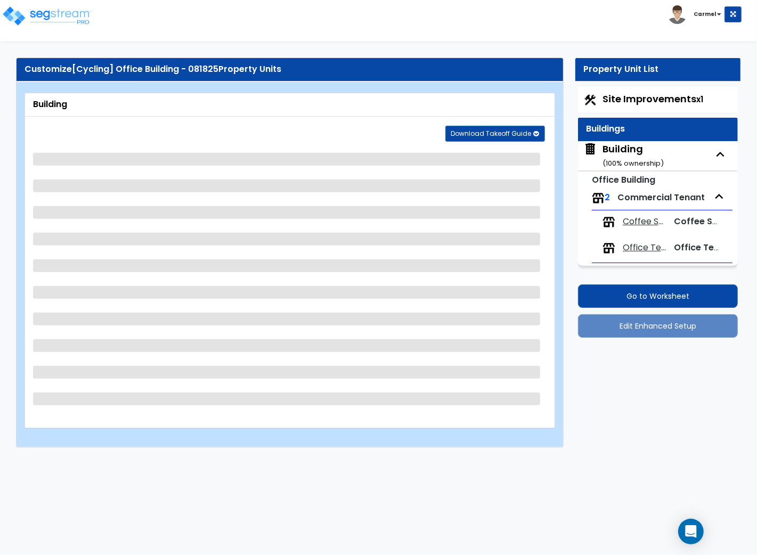
select select "2"
select select "1"
select select "2"
select select "3"
select select "4"
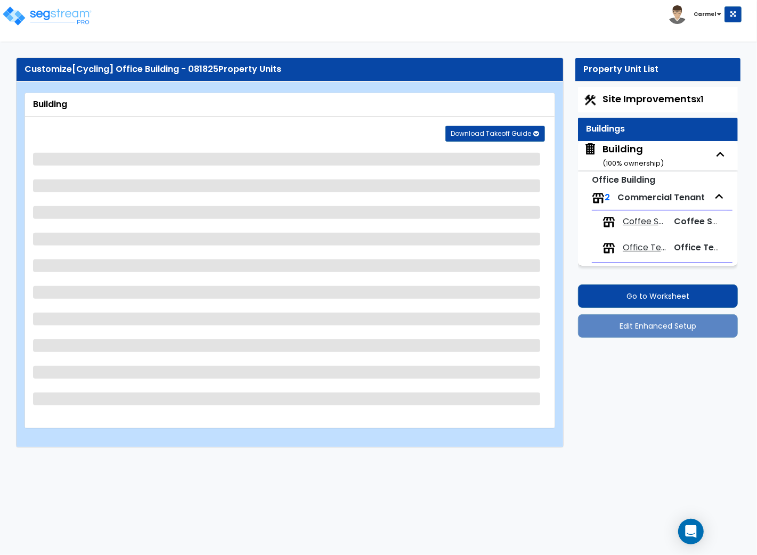
select select "1"
select select "2"
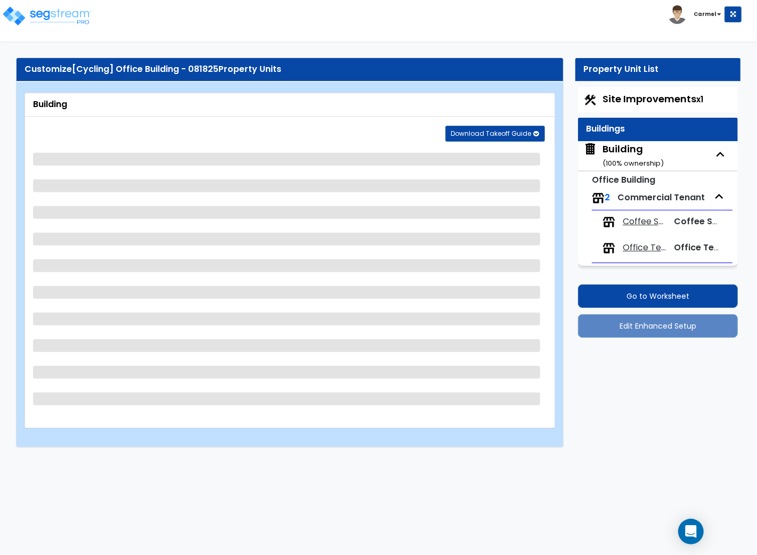
select select "2"
select select "3"
select select "4"
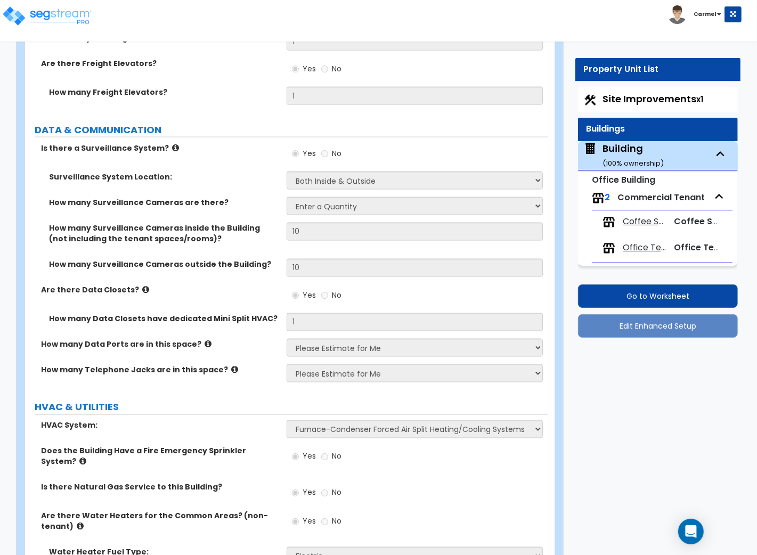
scroll to position [7307, 0]
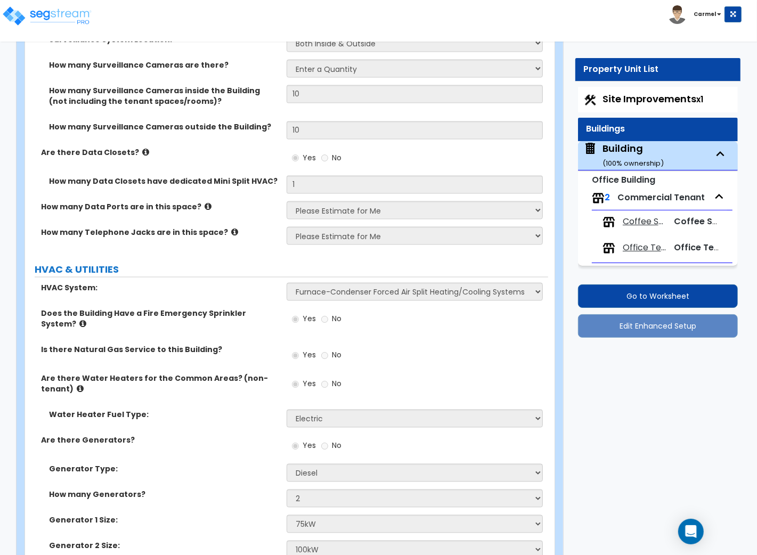
drag, startPoint x: 651, startPoint y: 223, endPoint x: 588, endPoint y: 154, distance: 94.3
click at [651, 223] on span "Coffee Shop Tenant" at bounding box center [645, 222] width 45 height 12
select select "1"
select select "6"
select select "1"
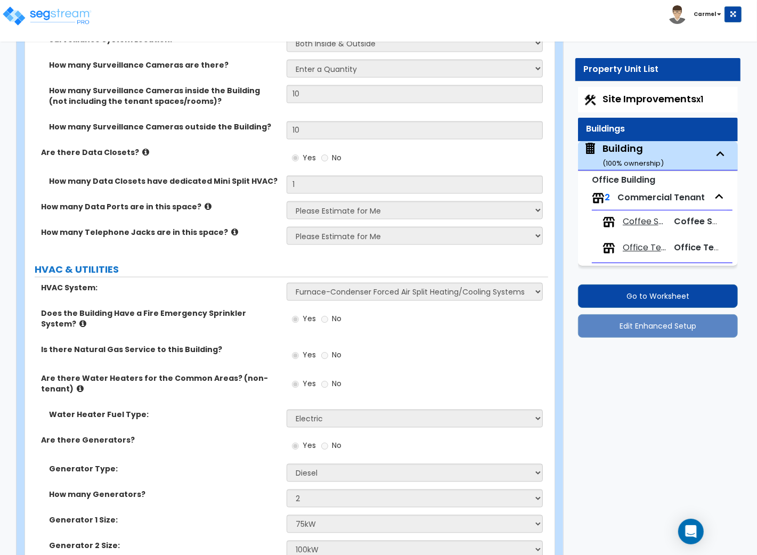
select select "1"
select select "5"
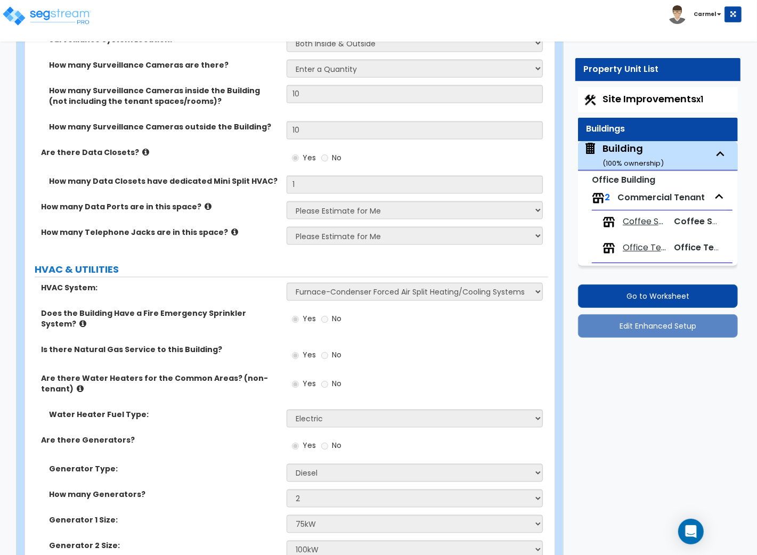
select select "2"
select select "1"
select select "3"
select select "1"
select select "2"
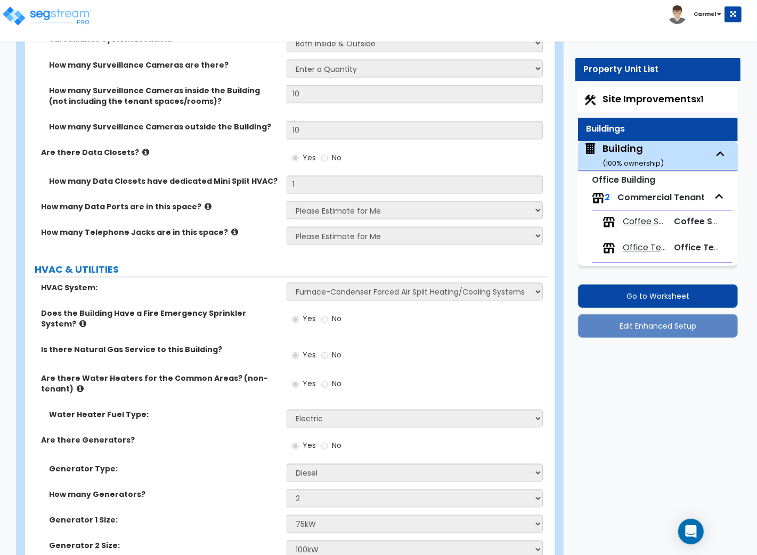
select select "2"
select select "1"
select select "2"
select select "1"
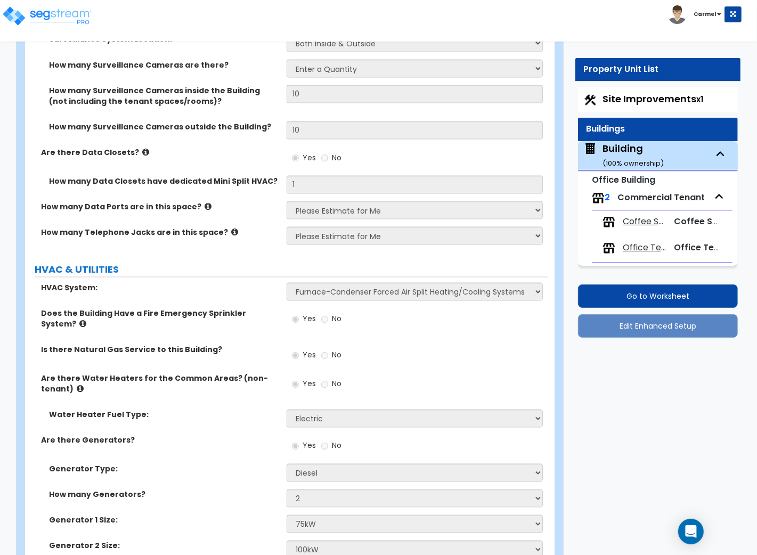
select select "3"
select select "2"
select select "1"
select select "2"
select select "1"
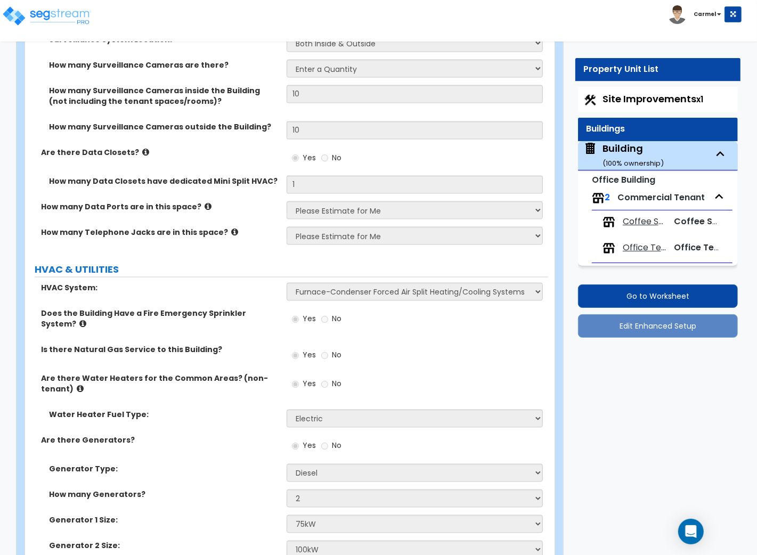
select select "4"
select select "2"
select select "1"
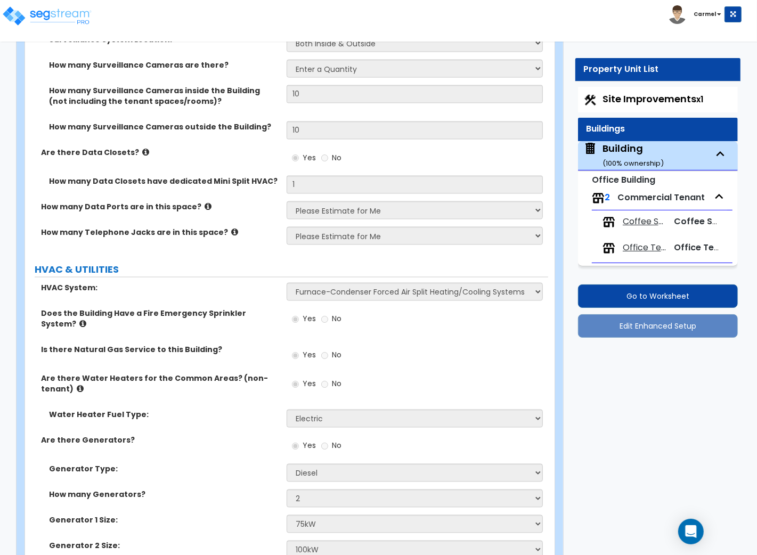
select select "1"
select select "2"
select select "1"
select select "3"
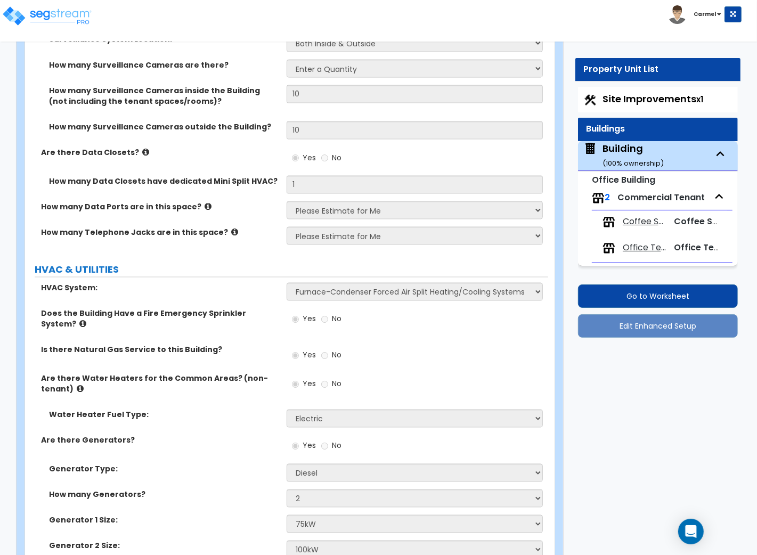
select select "1"
select select "2"
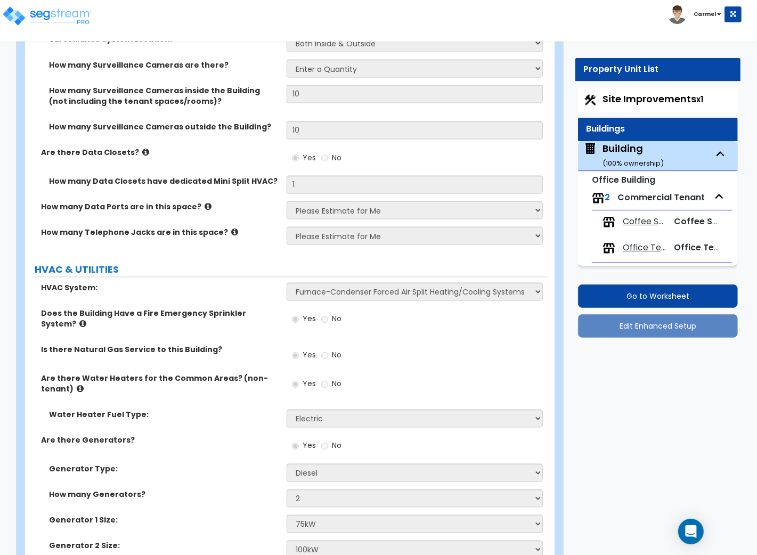
select select "2"
select select "1"
select select "3"
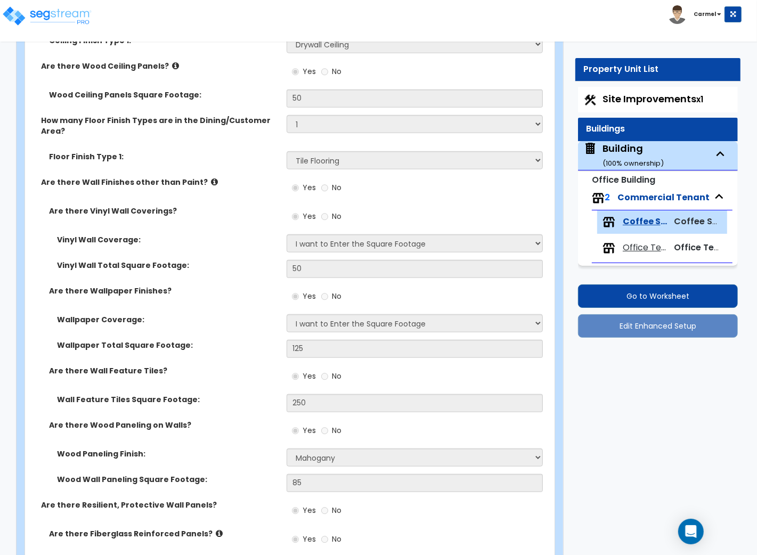
scroll to position [493, 0]
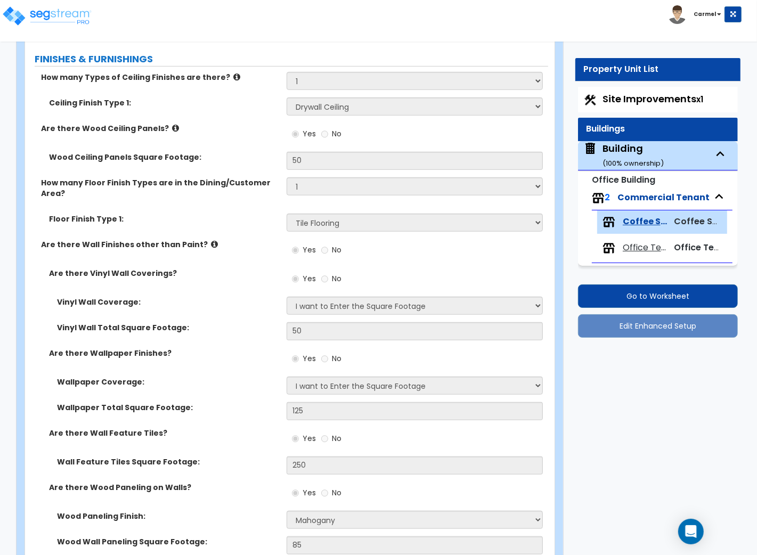
click at [627, 153] on div "Building ( 100 % ownership)" at bounding box center [633, 155] width 61 height 27
select select "2"
select select "6"
select select "1"
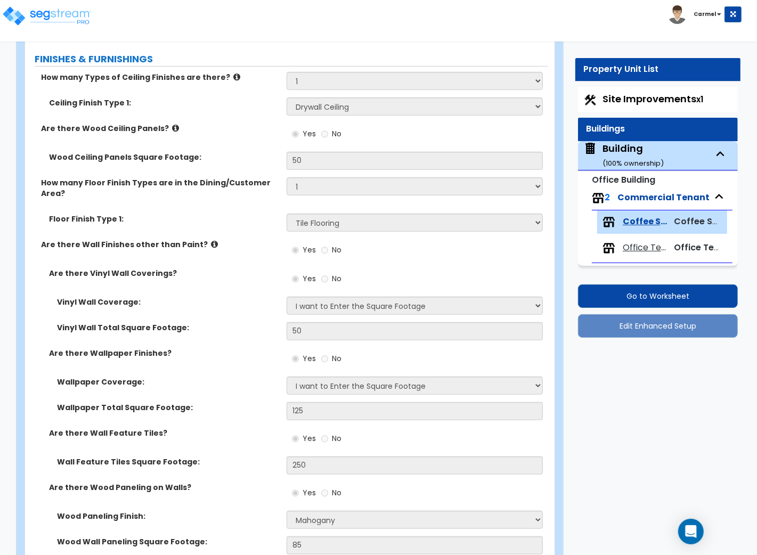
select select "2"
select select "1"
select select "2"
select select "1"
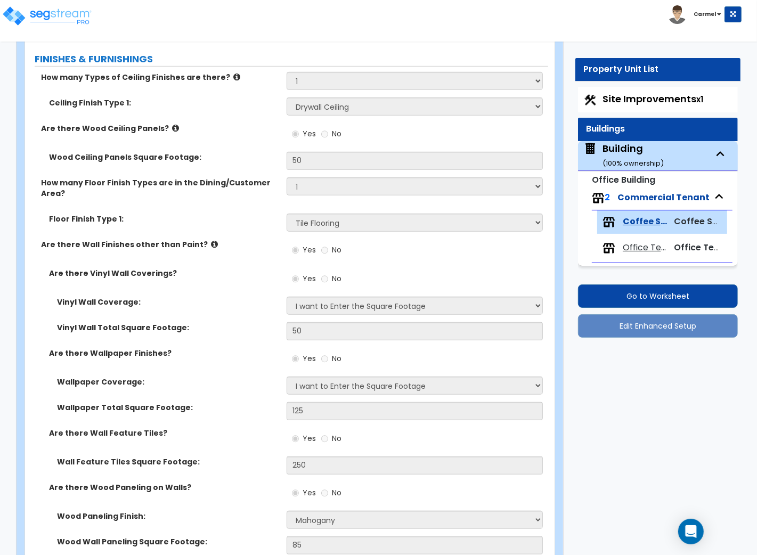
select select "1"
select select "2"
select select "3"
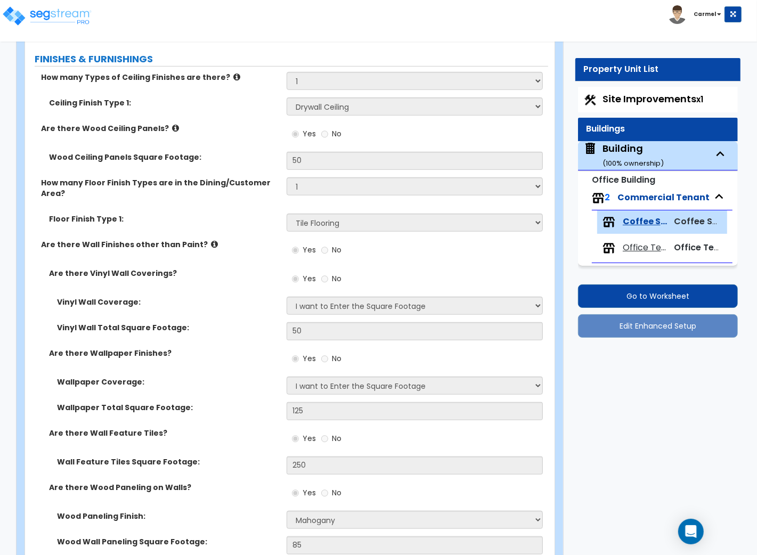
select select "2"
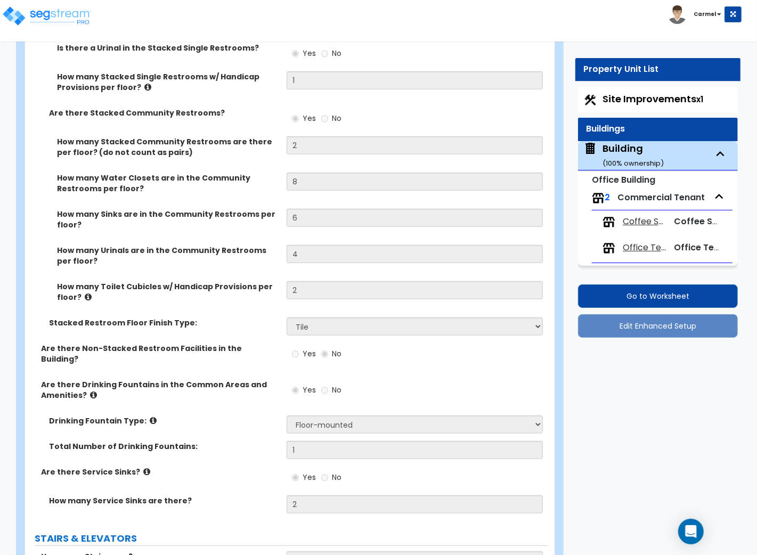
scroll to position [6530, 0]
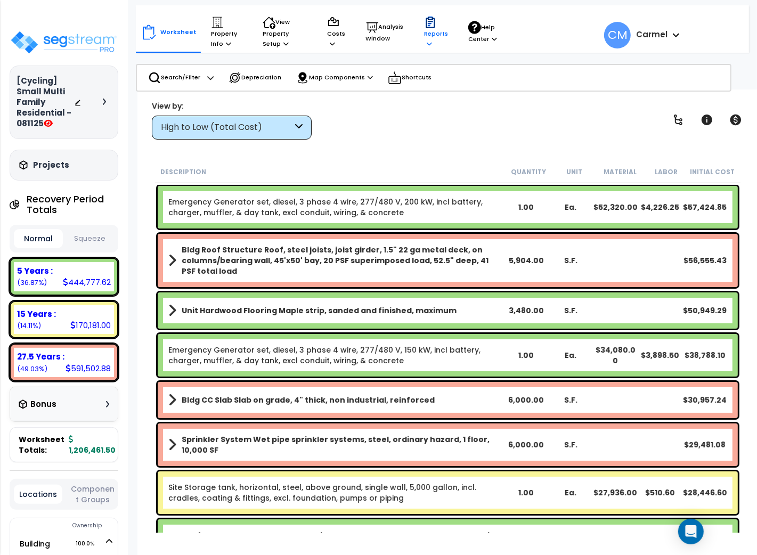
click at [430, 30] on p "Reports" at bounding box center [436, 32] width 24 height 33
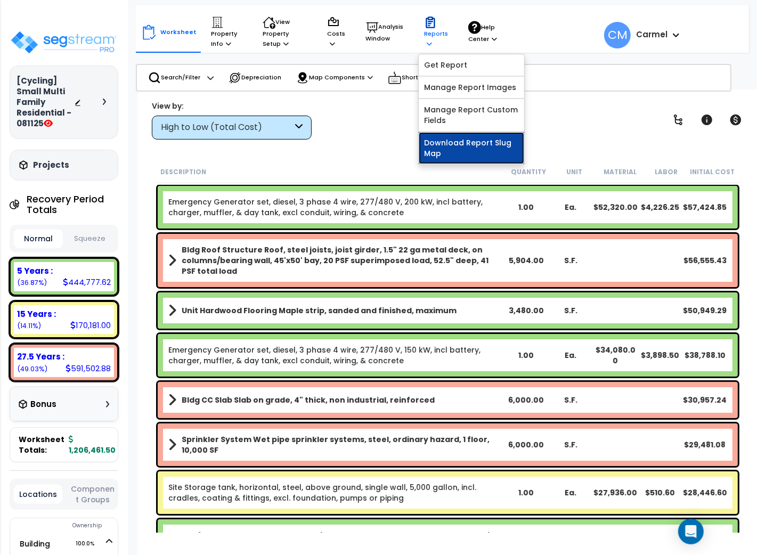
click at [438, 141] on link "Download Report Slug Map" at bounding box center [472, 148] width 106 height 32
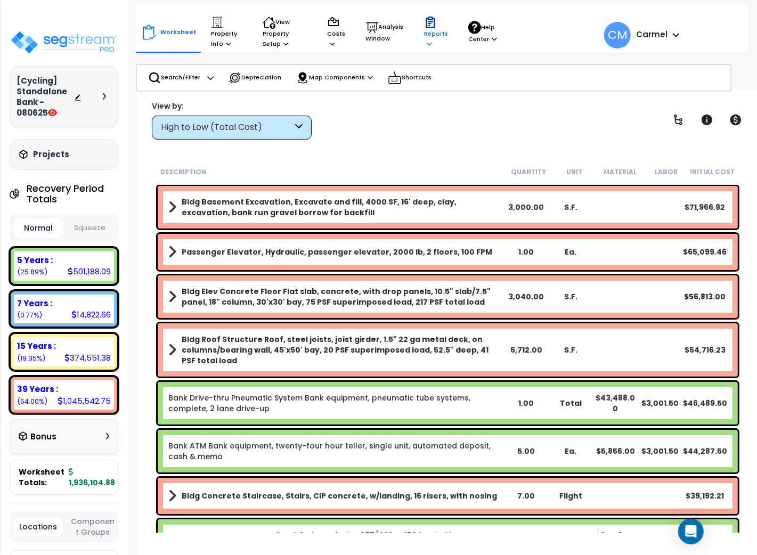
drag, startPoint x: 433, startPoint y: 31, endPoint x: 436, endPoint y: 43, distance: 11.6
click at [433, 31] on p "Reports" at bounding box center [436, 32] width 24 height 33
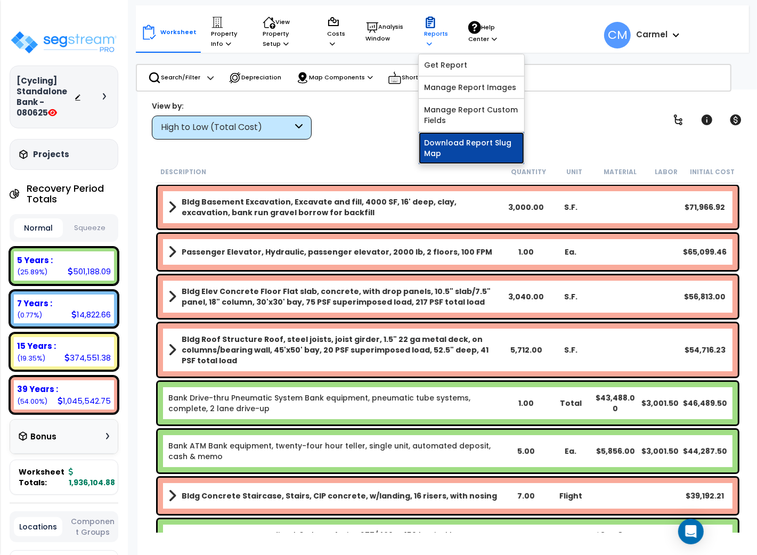
click at [454, 151] on link "Download Report Slug Map" at bounding box center [472, 148] width 106 height 32
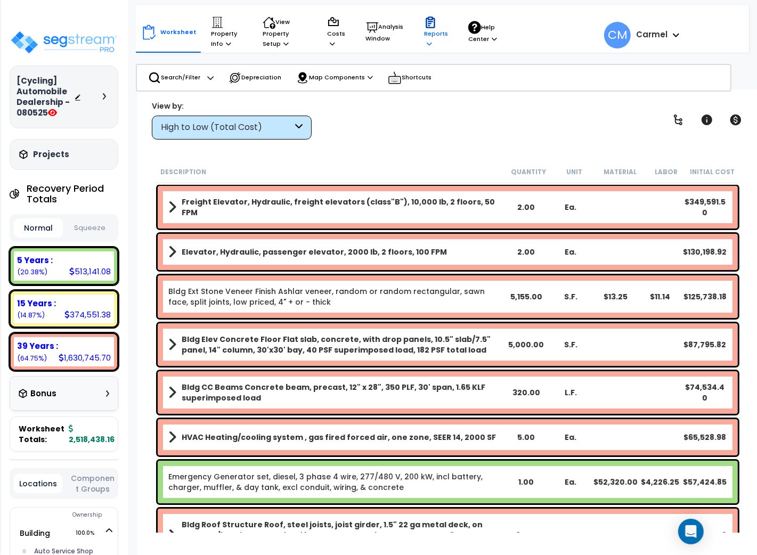
click at [437, 38] on p "Reports" at bounding box center [436, 32] width 24 height 33
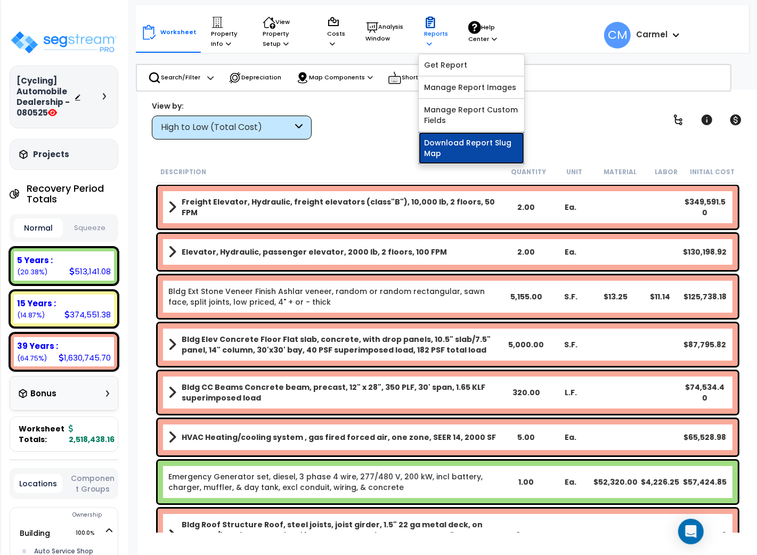
click at [456, 146] on link "Download Report Slug Map" at bounding box center [472, 148] width 106 height 32
